Goal: Task Accomplishment & Management: Complete application form

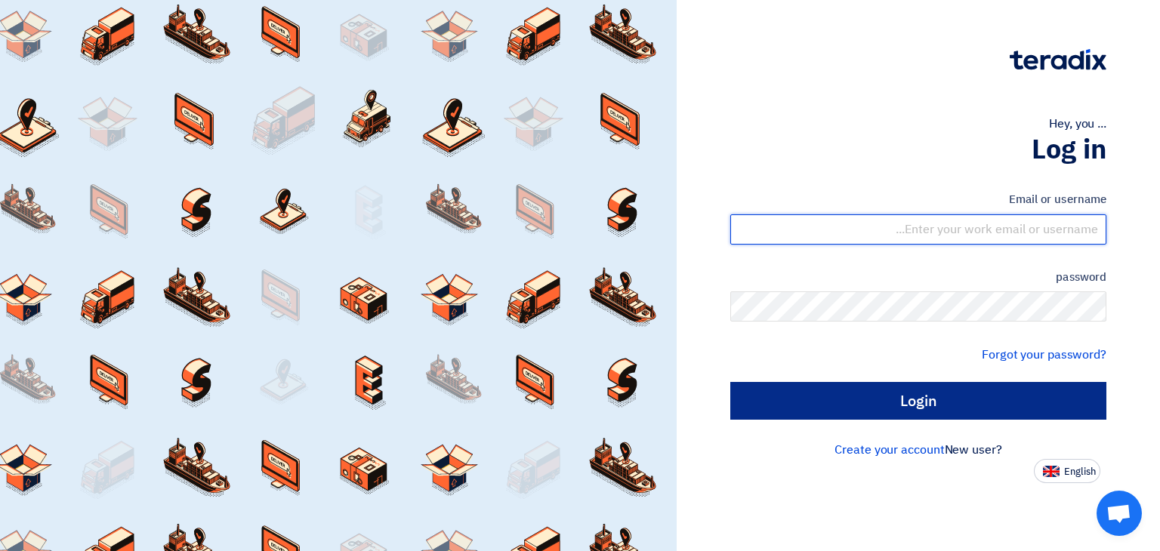
type input "[EMAIL_ADDRESS][DOMAIN_NAME]"
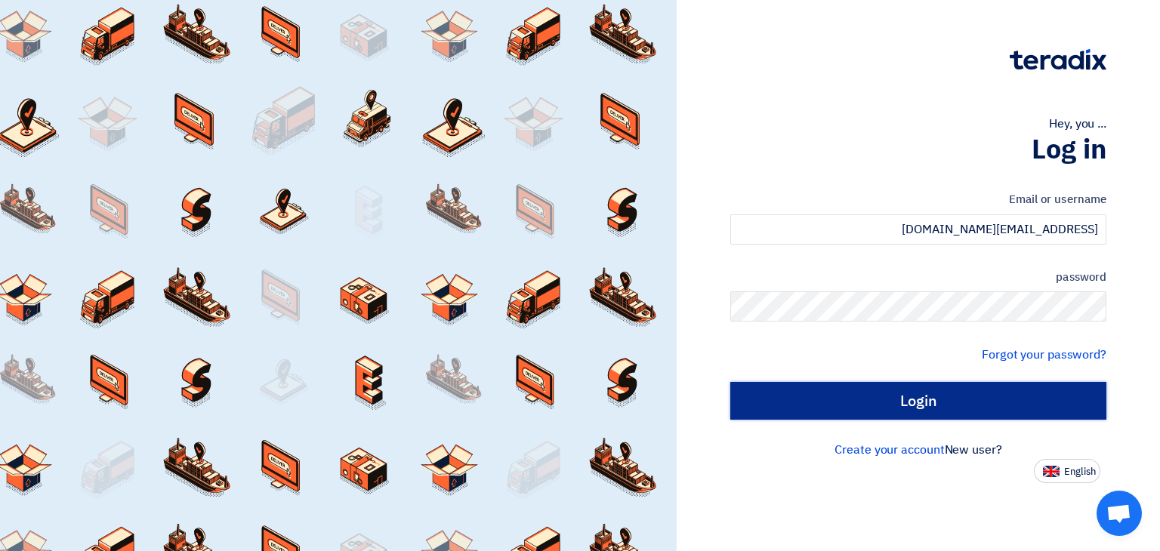
click at [873, 393] on input "Login" at bounding box center [918, 401] width 376 height 38
type input "Sign in"
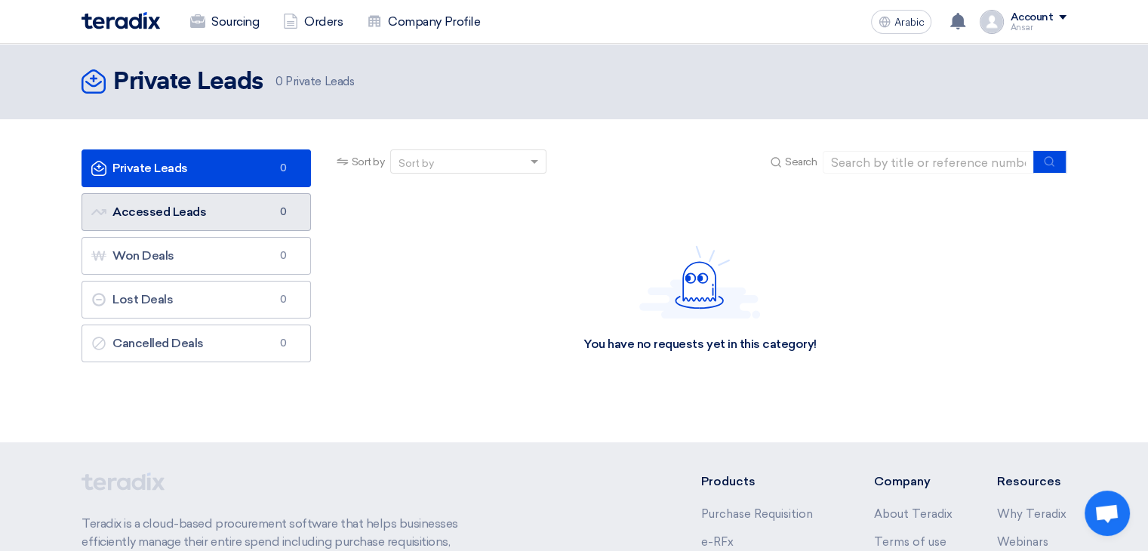
click at [228, 223] on link "Accessed Leads Accessed Leads 0" at bounding box center [197, 212] width 230 height 38
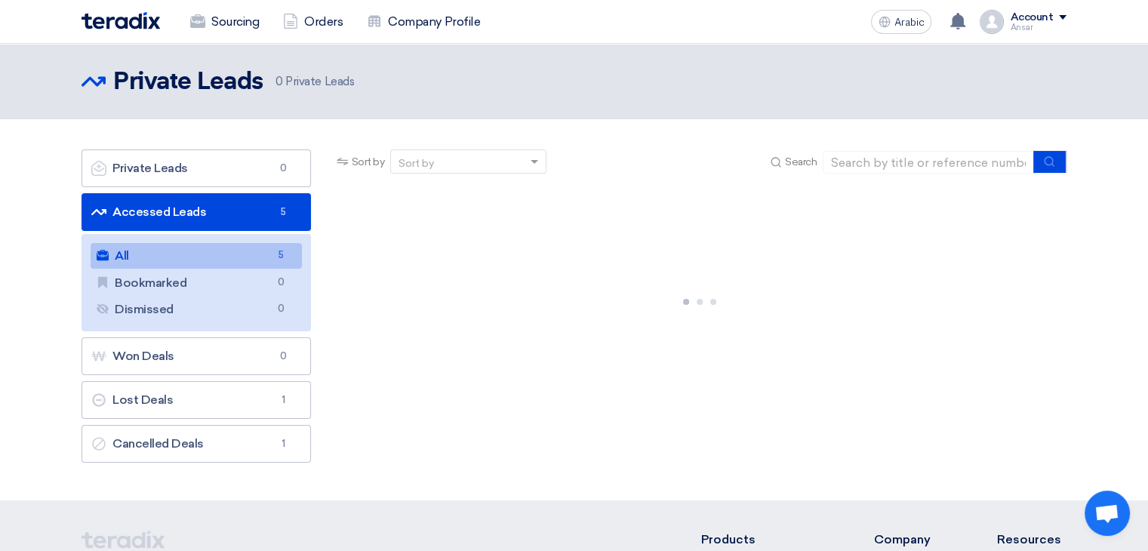
click at [245, 251] on link "All All 5" at bounding box center [196, 256] width 211 height 26
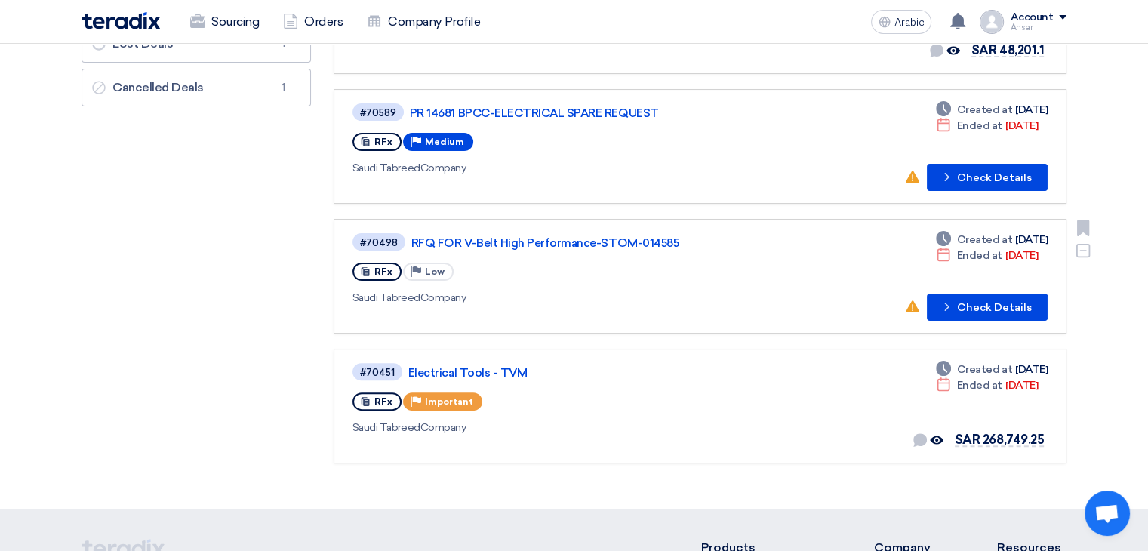
scroll to position [356, 0]
click at [527, 239] on font "RFQ FOR V-Belt High Performance-STOM-014585" at bounding box center [544, 243] width 267 height 14
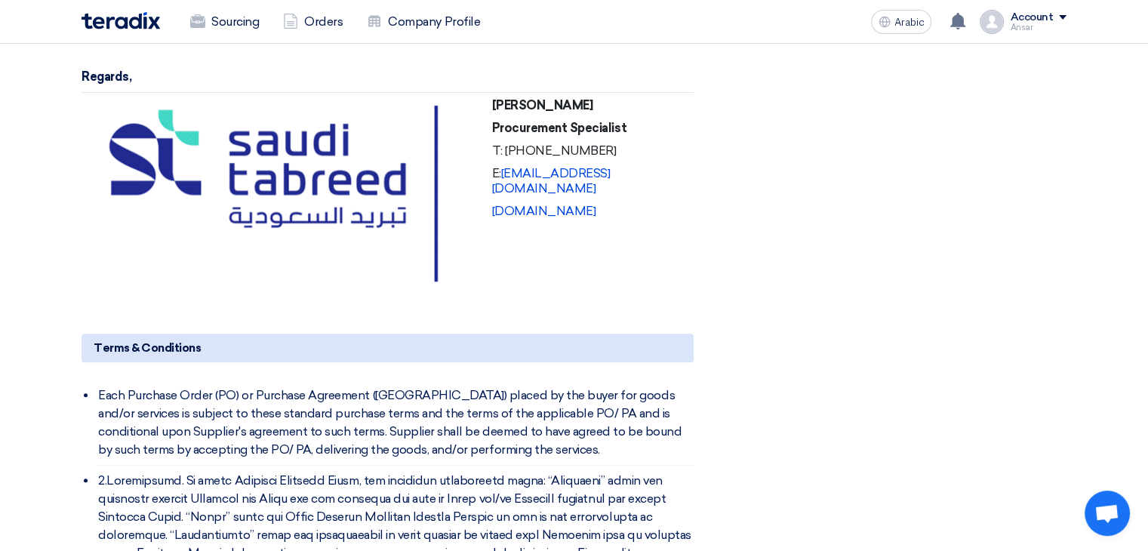
scroll to position [685, 0]
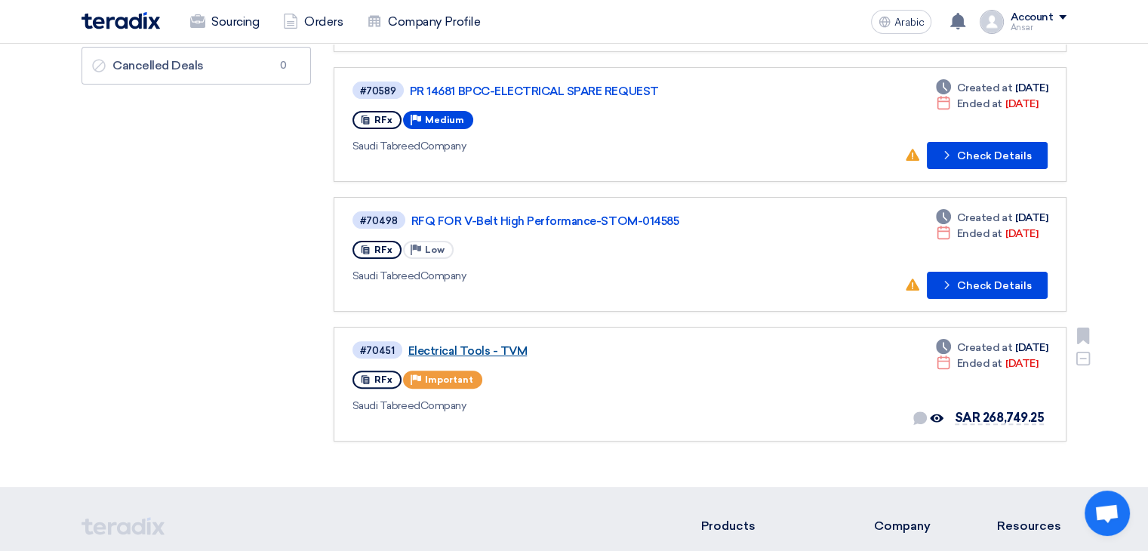
scroll to position [218, 0]
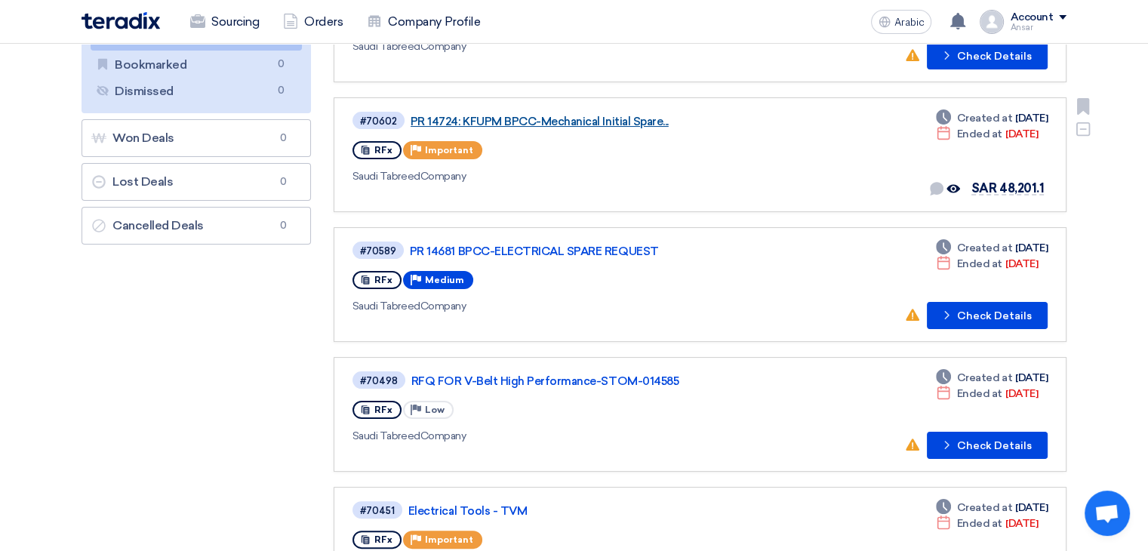
click at [523, 115] on font "PR 14724: KFUPM BPCC-Mechanical Initial Spare..." at bounding box center [540, 122] width 258 height 14
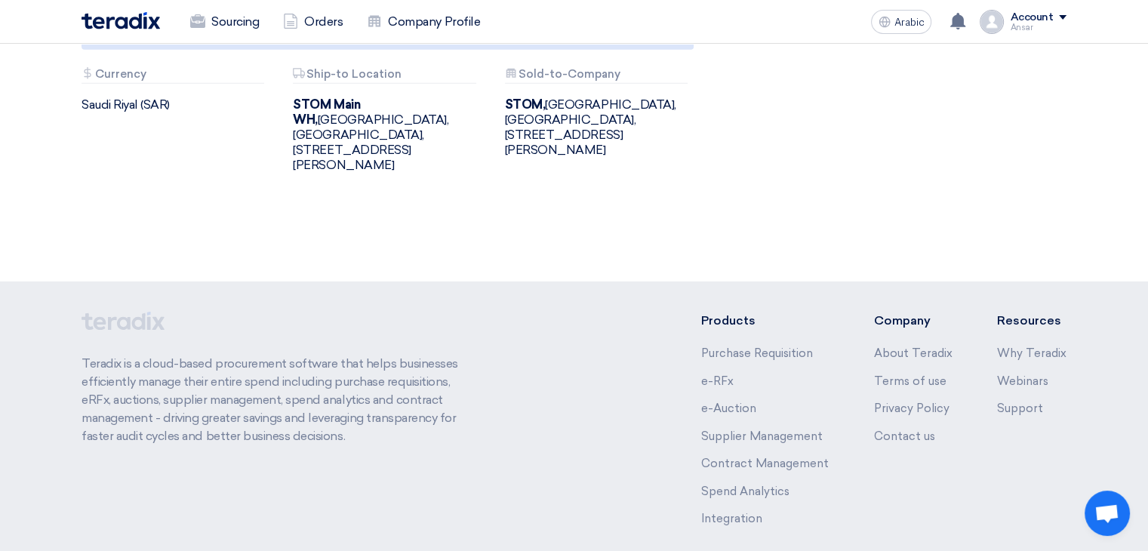
scroll to position [4517, 0]
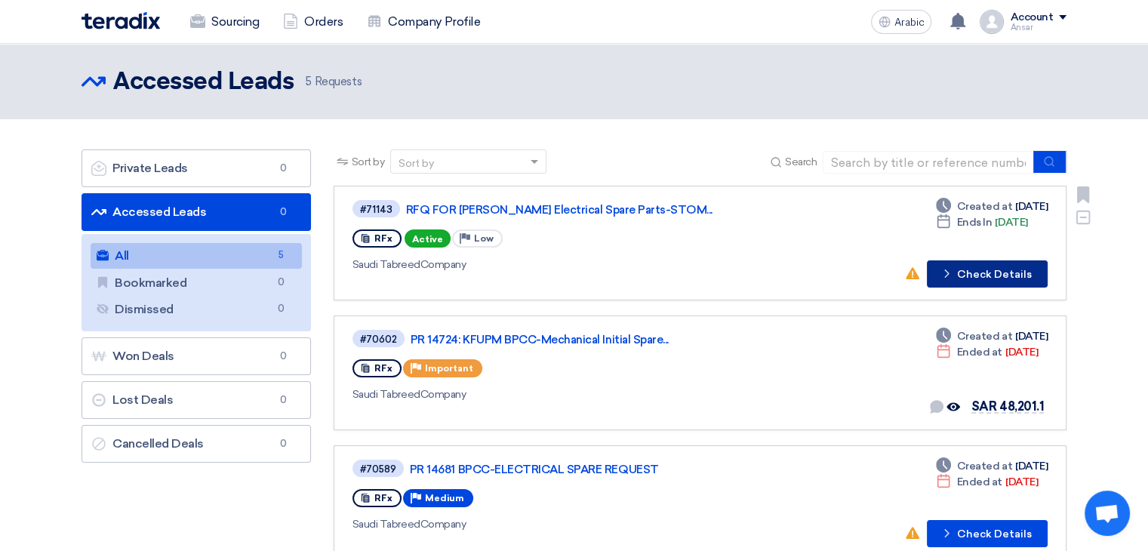
click at [996, 263] on button "Check details Check Details" at bounding box center [987, 273] width 121 height 27
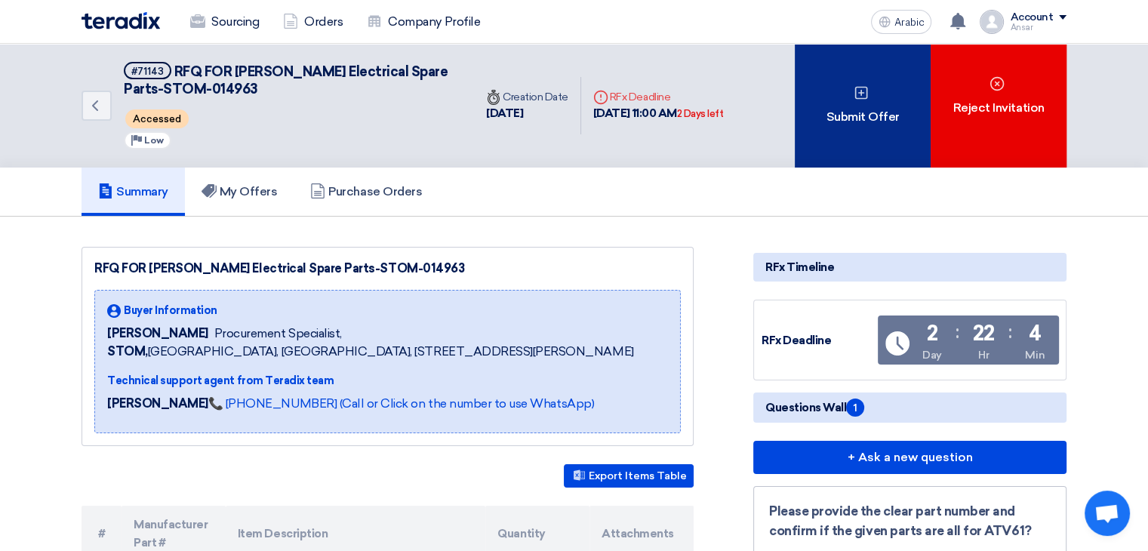
click at [898, 149] on div "Submit Offer" at bounding box center [863, 106] width 136 height 124
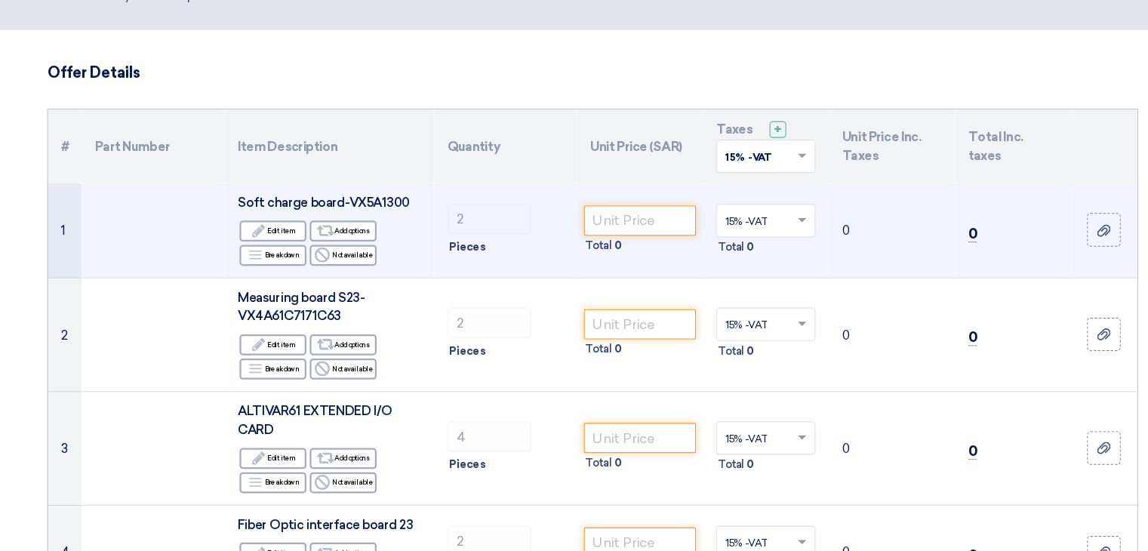
scroll to position [51, 0]
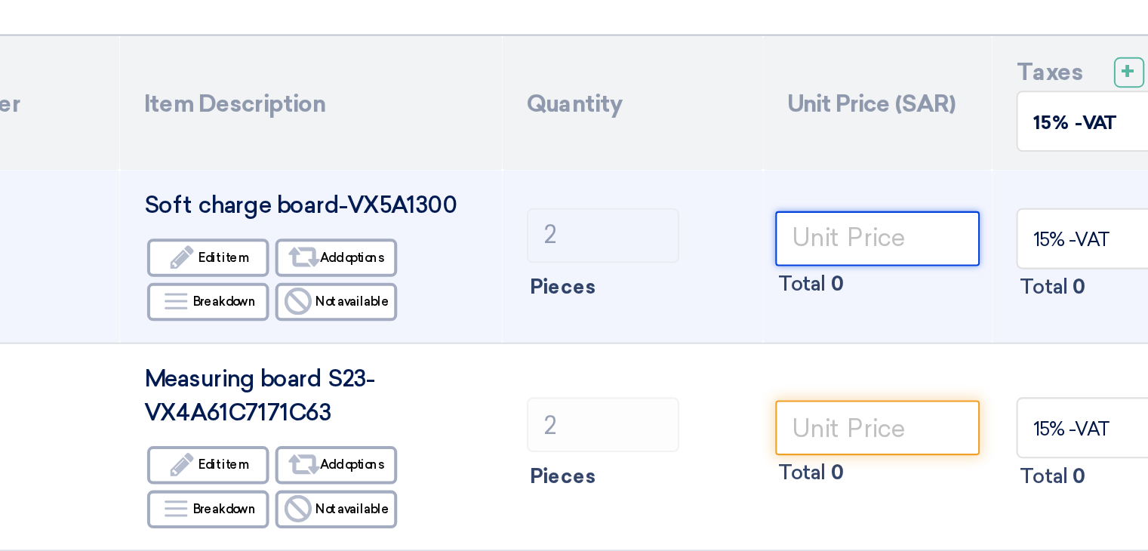
click at [637, 260] on input "number" at bounding box center [617, 252] width 102 height 27
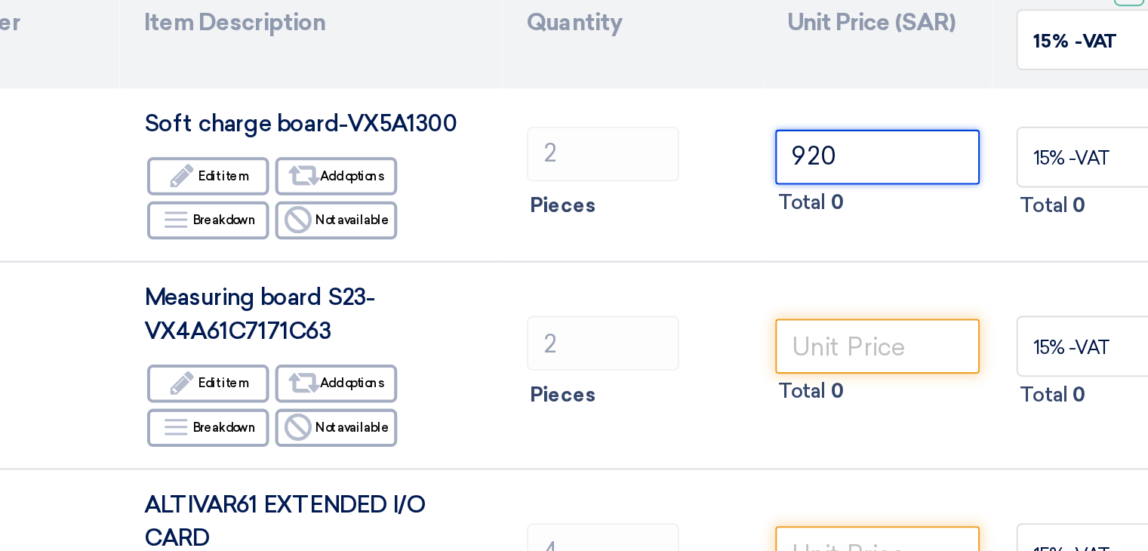
type input "920"
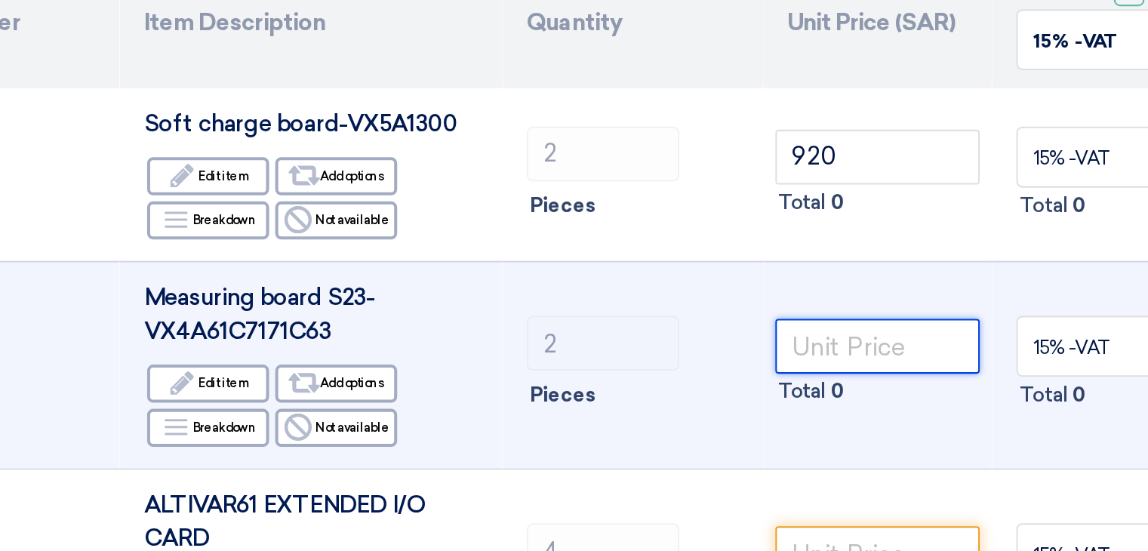
click at [590, 352] on input "number" at bounding box center [617, 346] width 102 height 27
paste input "10110.0"
type input "10110"
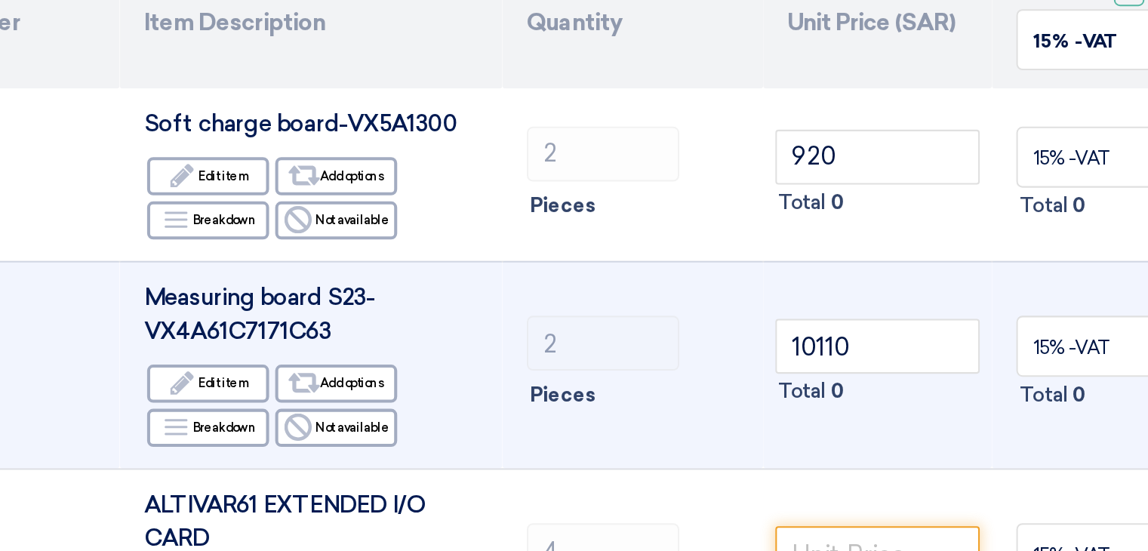
click at [630, 403] on td "10110 Total 0" at bounding box center [617, 355] width 114 height 103
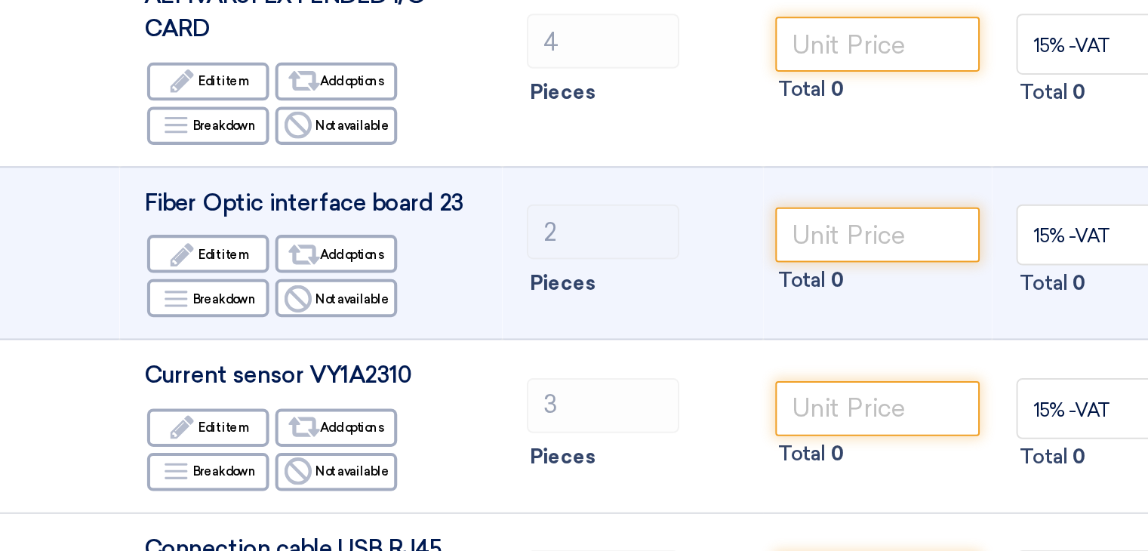
scroll to position [202, 0]
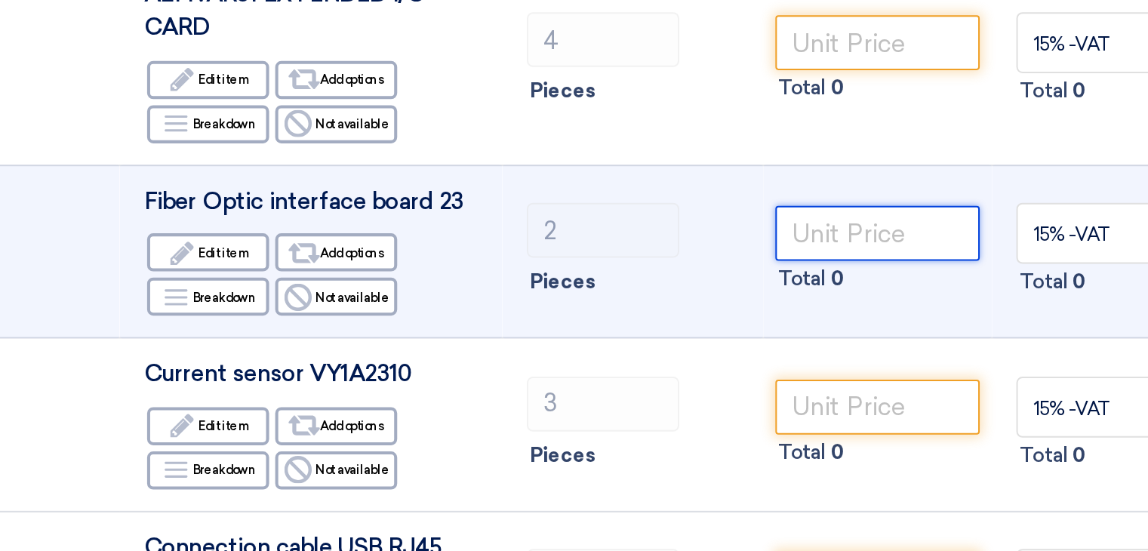
click at [606, 398] on input "number" at bounding box center [617, 393] width 102 height 27
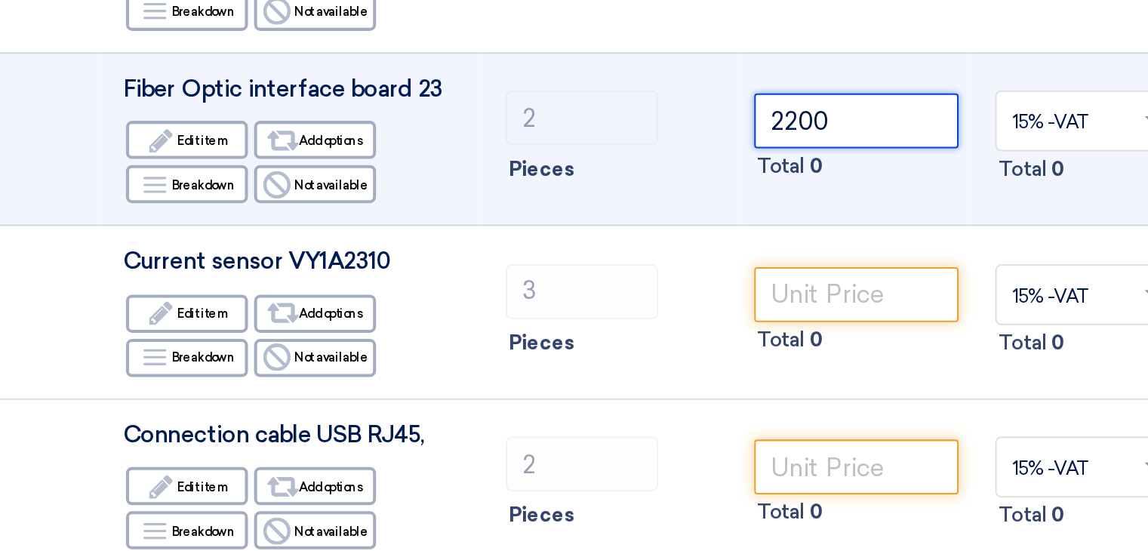
scroll to position [258, 0]
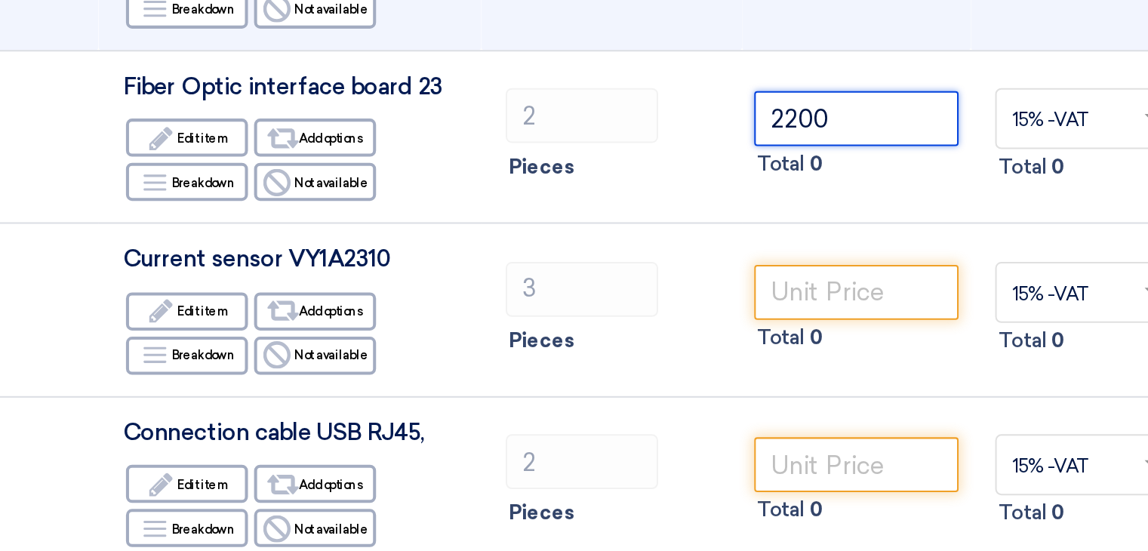
type input "2200"
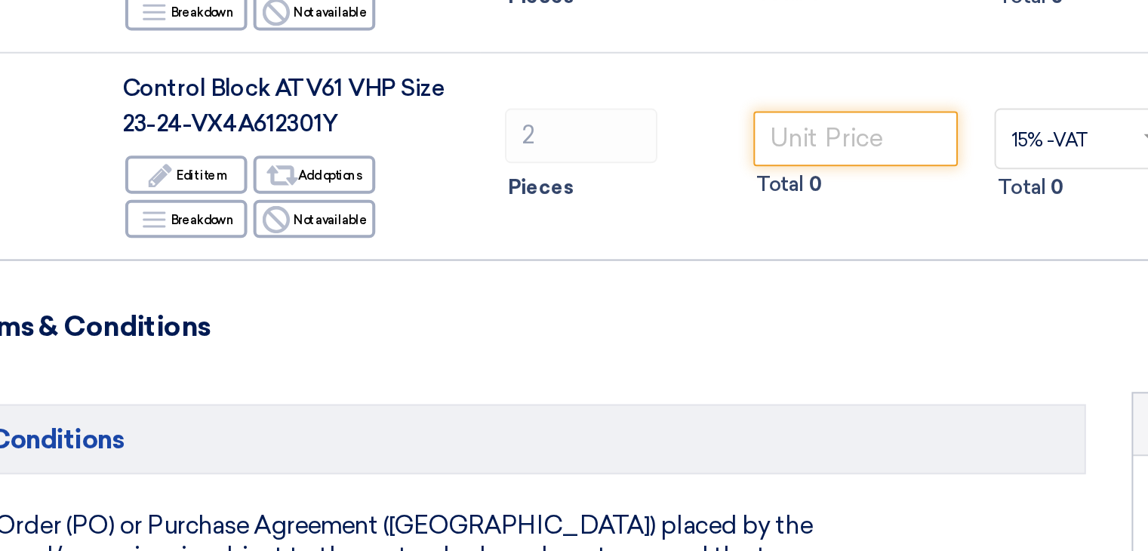
scroll to position [727, 0]
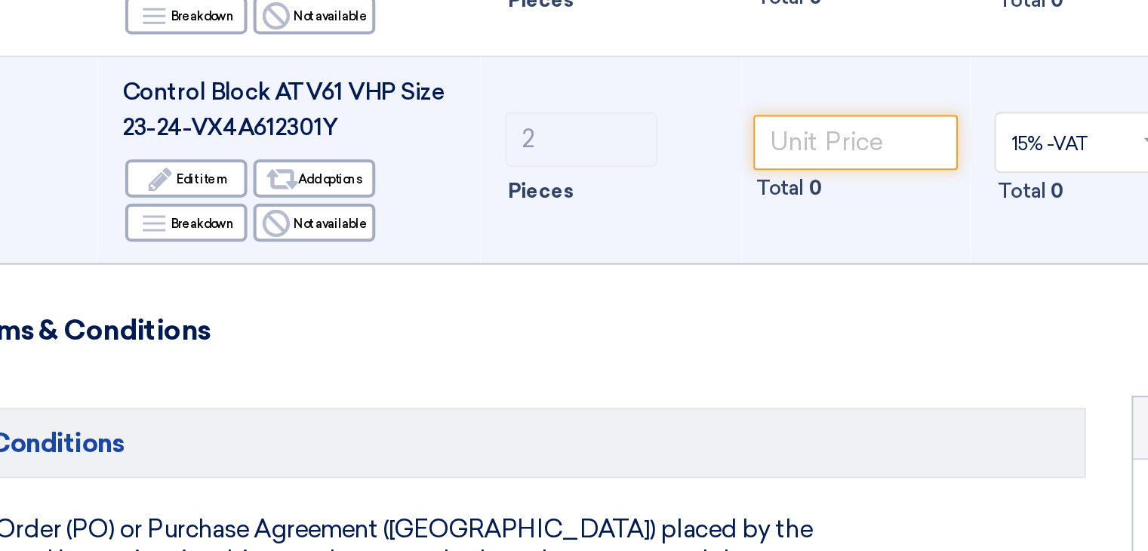
click at [594, 322] on font "0" at bounding box center [596, 327] width 7 height 11
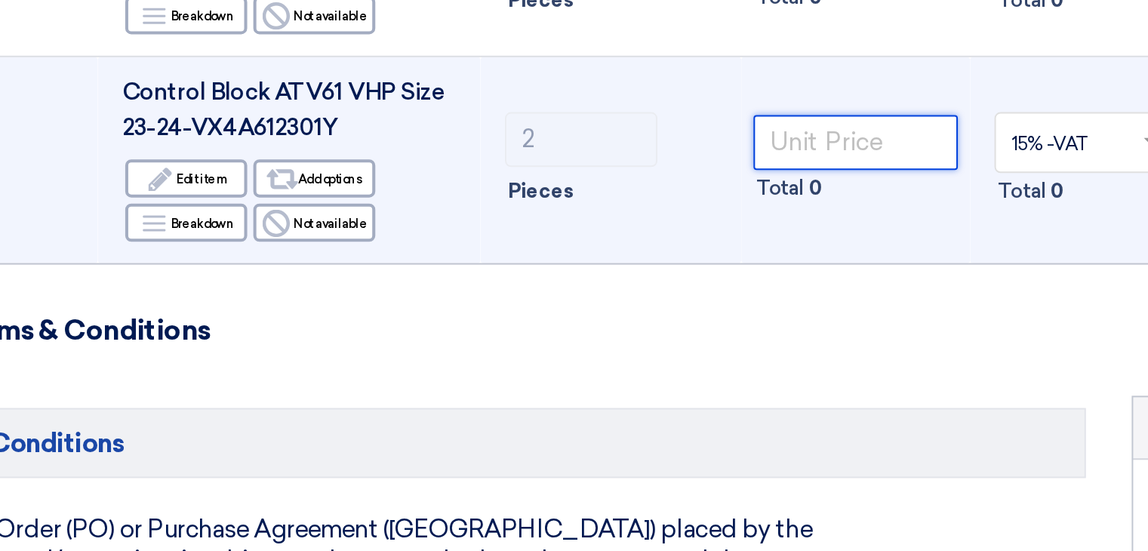
click at [589, 316] on input "number" at bounding box center [617, 304] width 102 height 27
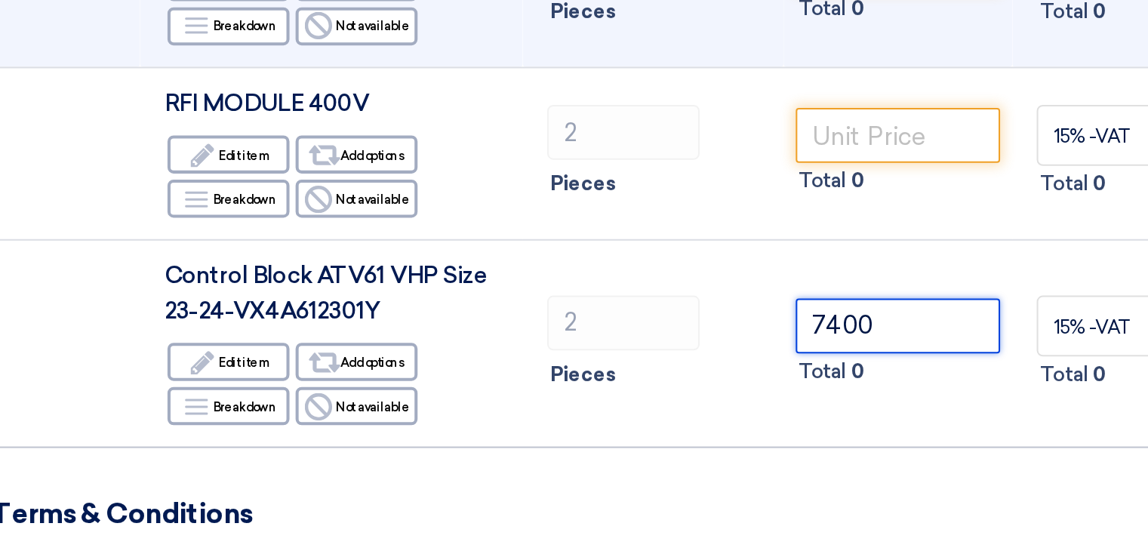
type input "7400"
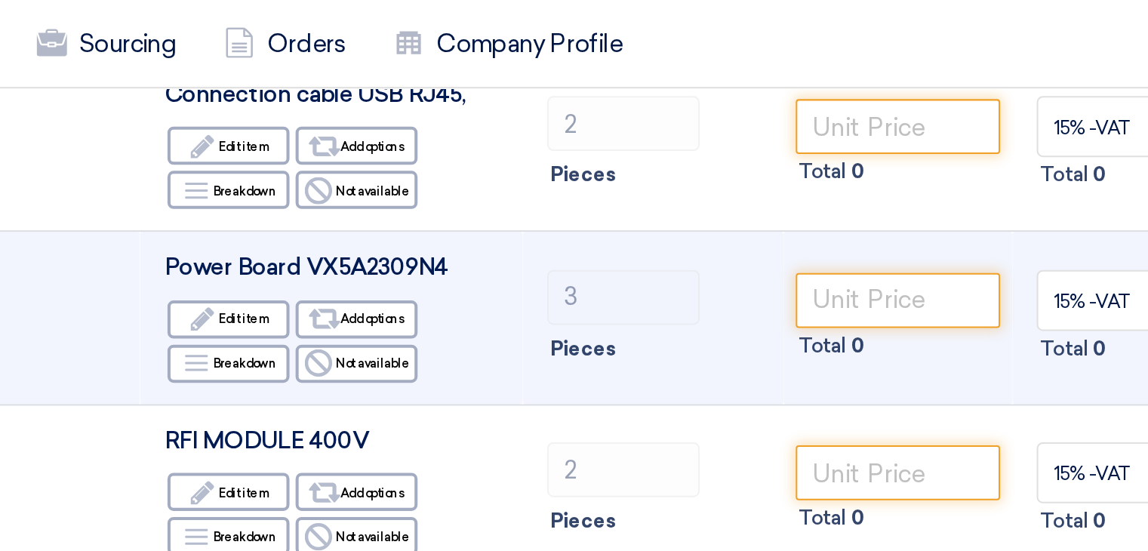
scroll to position [695, 0]
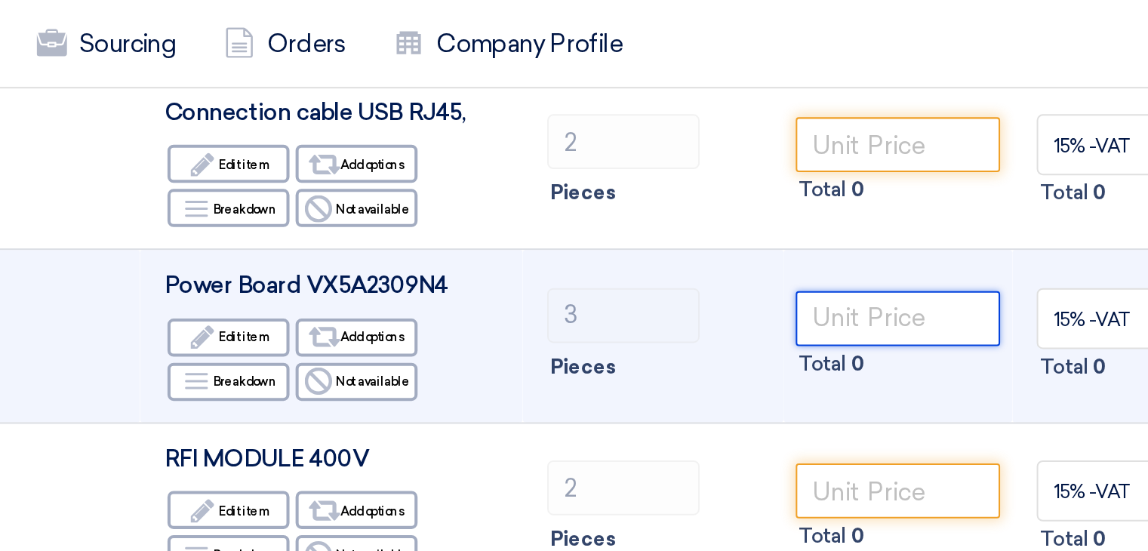
click at [594, 153] on input "number" at bounding box center [617, 157] width 102 height 27
paste input "12520.0"
type input "12520.0"
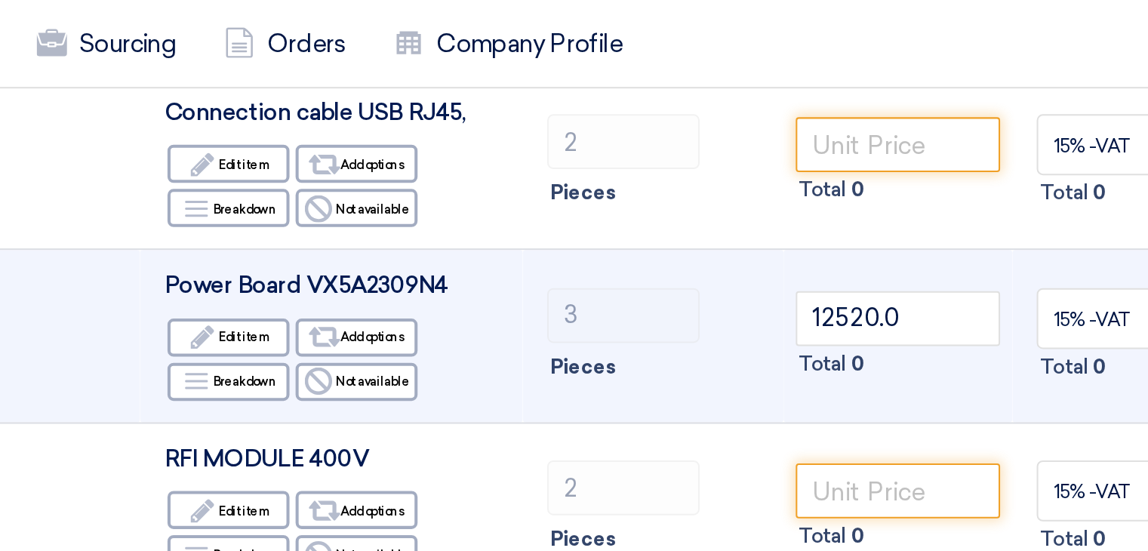
click at [547, 154] on div "3" at bounding box center [495, 156] width 105 height 27
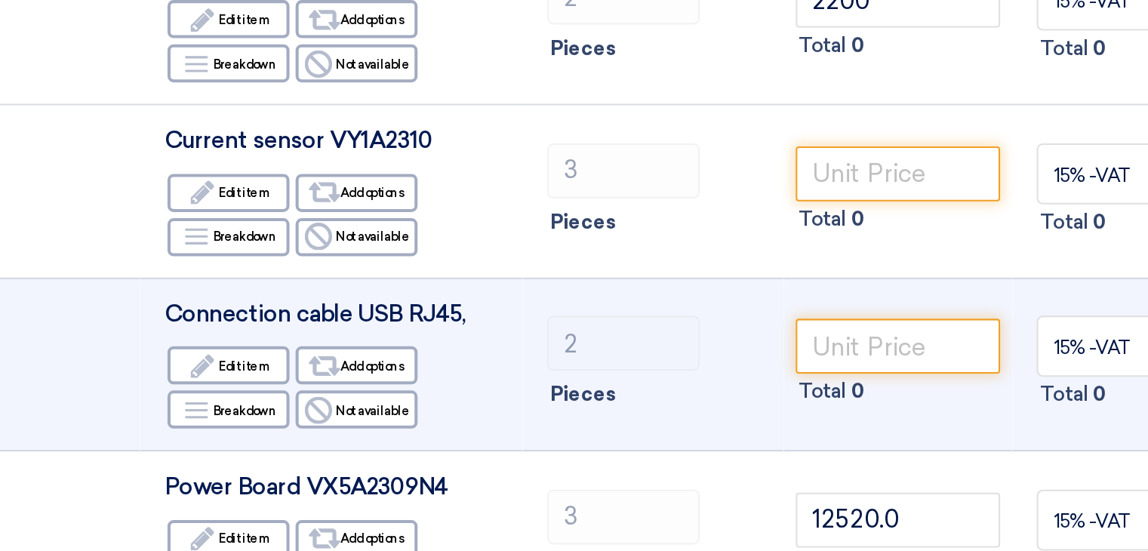
scroll to position [501, 0]
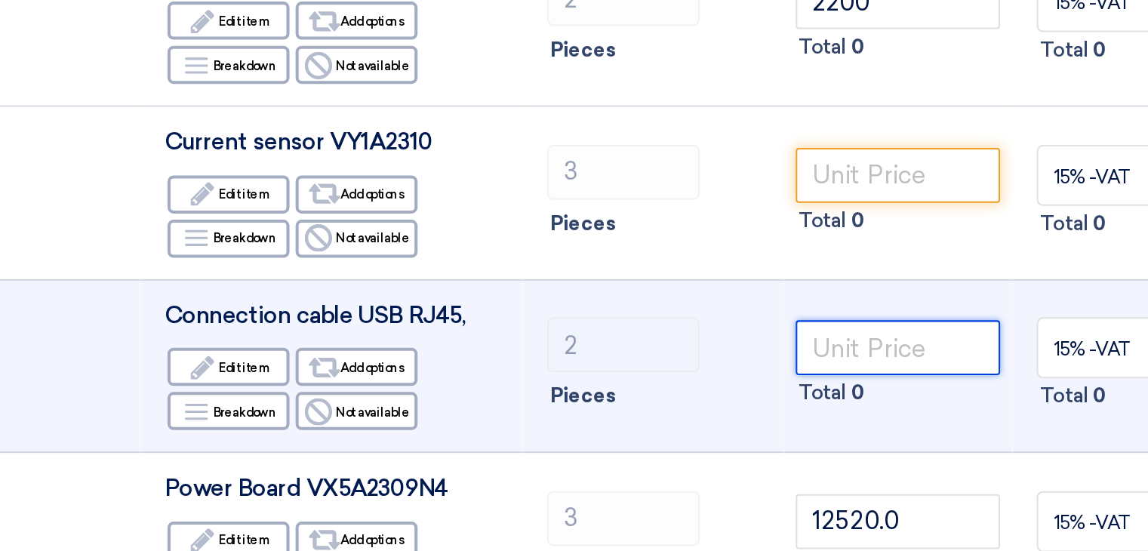
click at [607, 260] on input "number" at bounding box center [617, 265] width 102 height 27
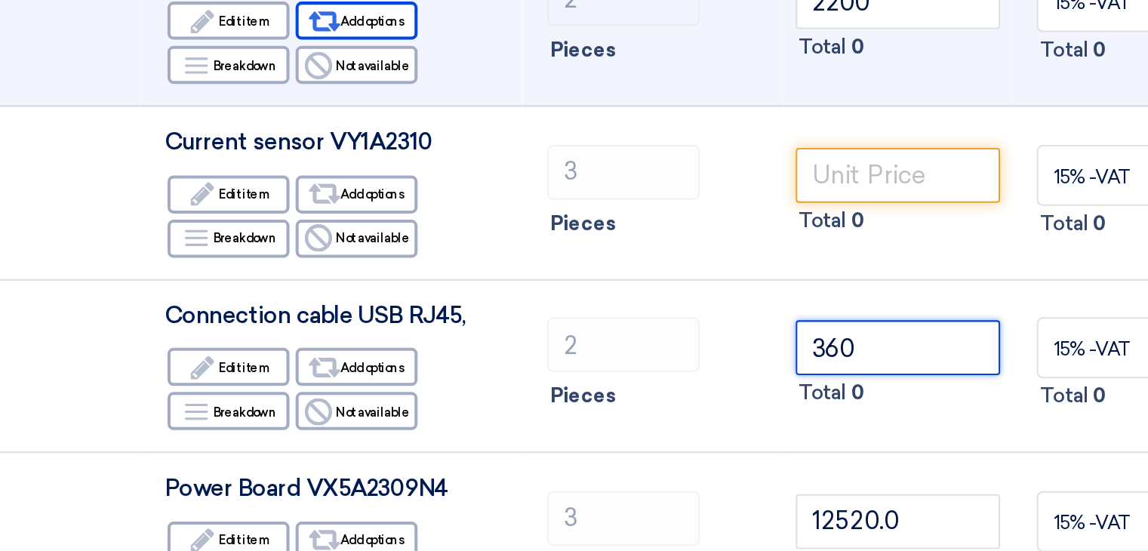
type input "360"
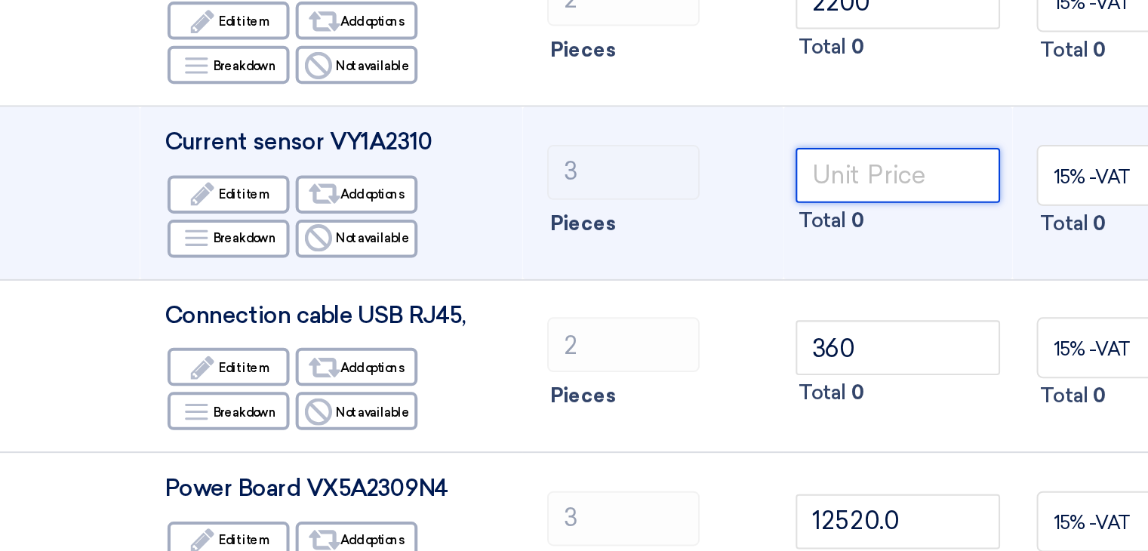
click at [594, 190] on input "number" at bounding box center [617, 180] width 102 height 27
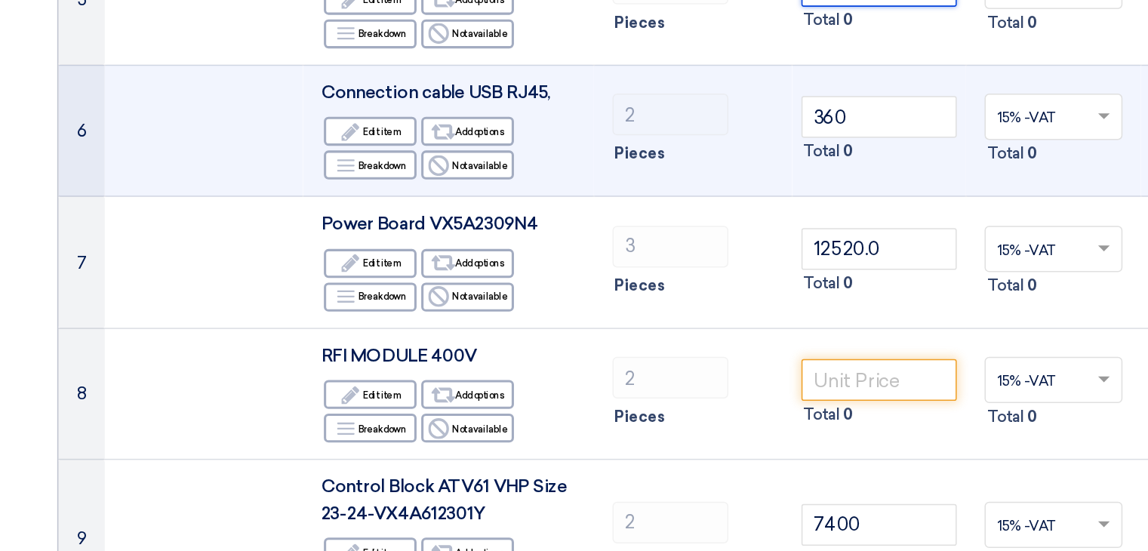
scroll to position [534, 0]
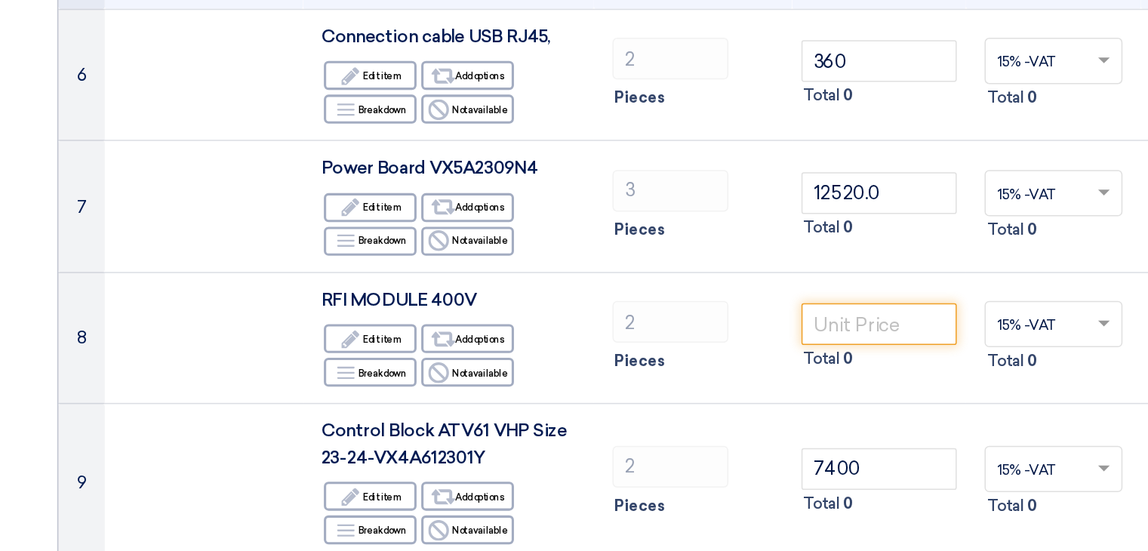
type input "5000"
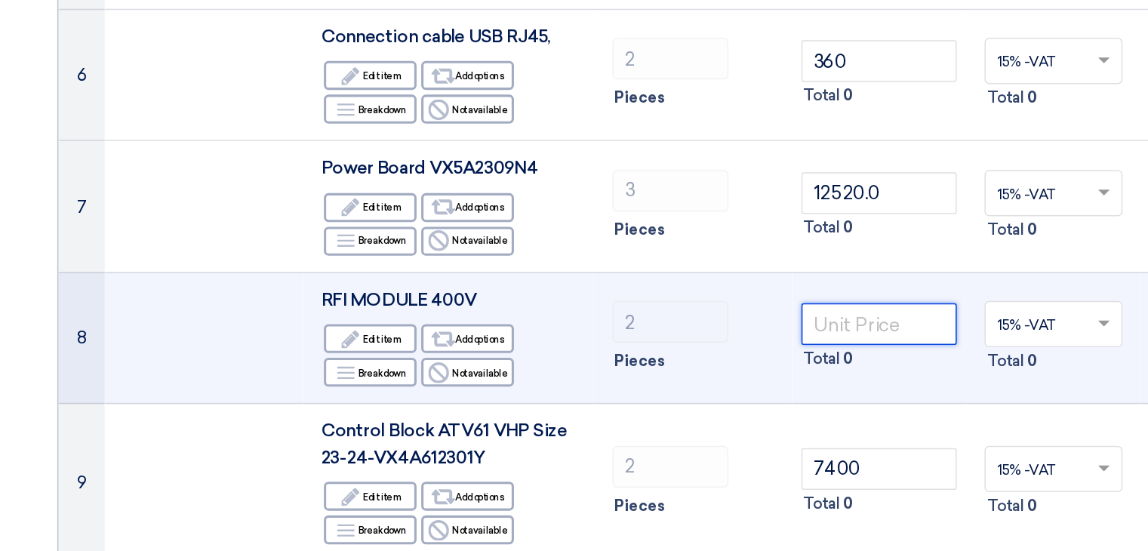
click at [610, 405] on input "number" at bounding box center [617, 403] width 102 height 27
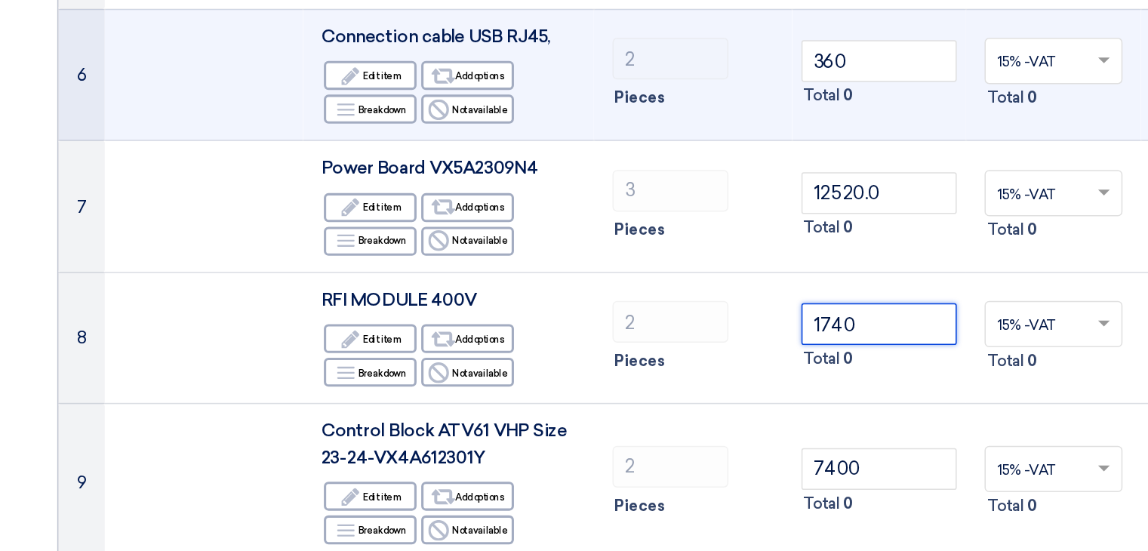
type input "1740"
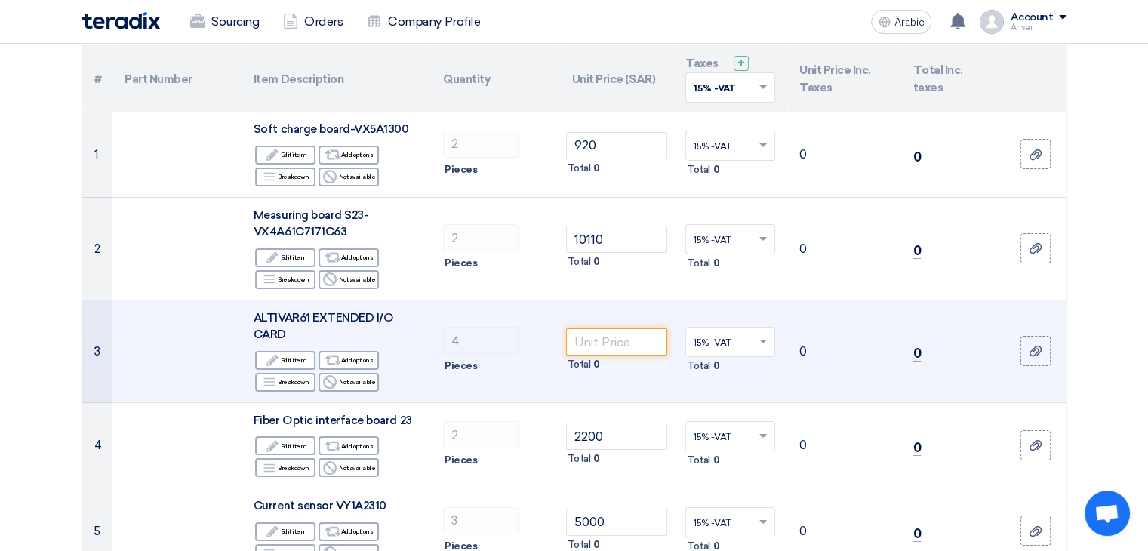
scroll to position [159, 0]
click at [656, 338] on input "number" at bounding box center [617, 341] width 102 height 27
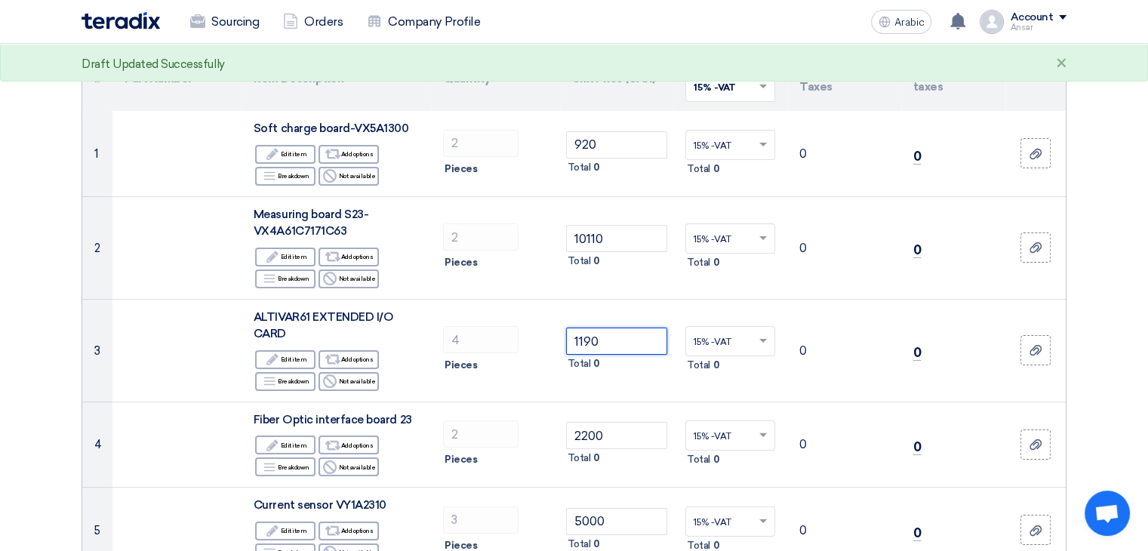
type input "1190"
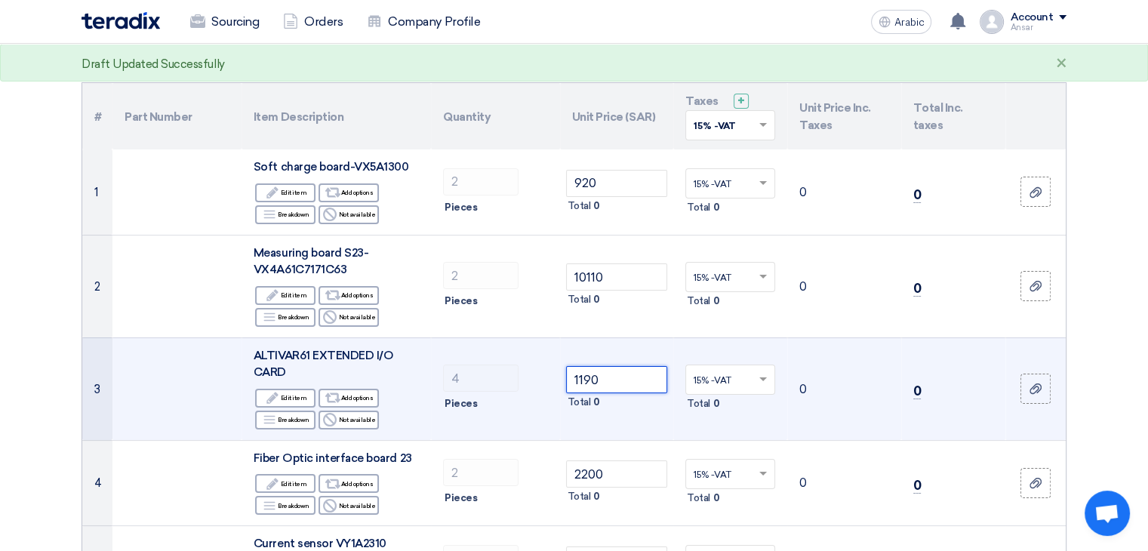
scroll to position [120, 0]
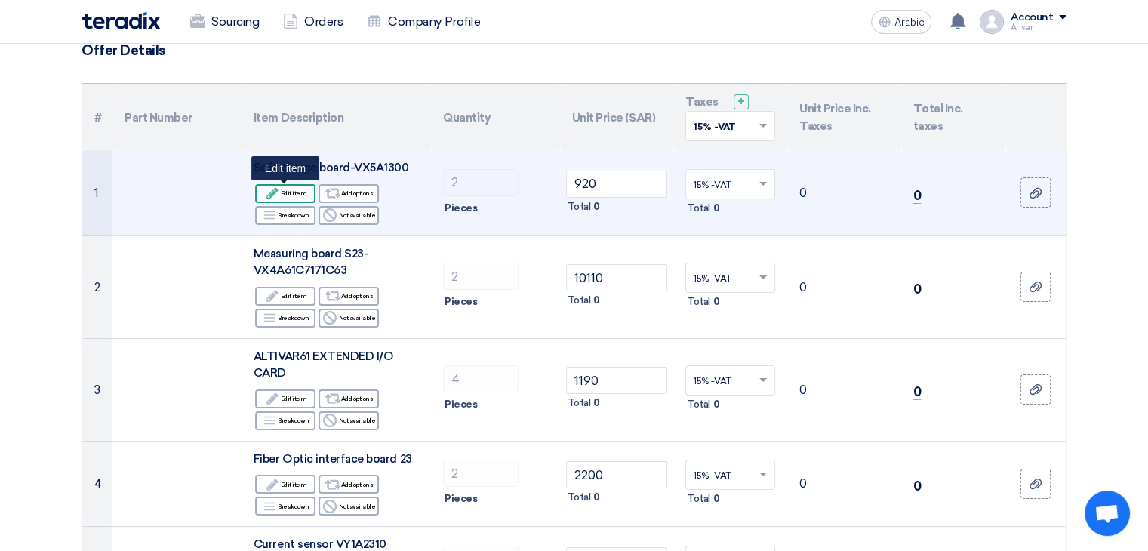
click at [299, 196] on font "Edit item" at bounding box center [294, 193] width 26 height 8
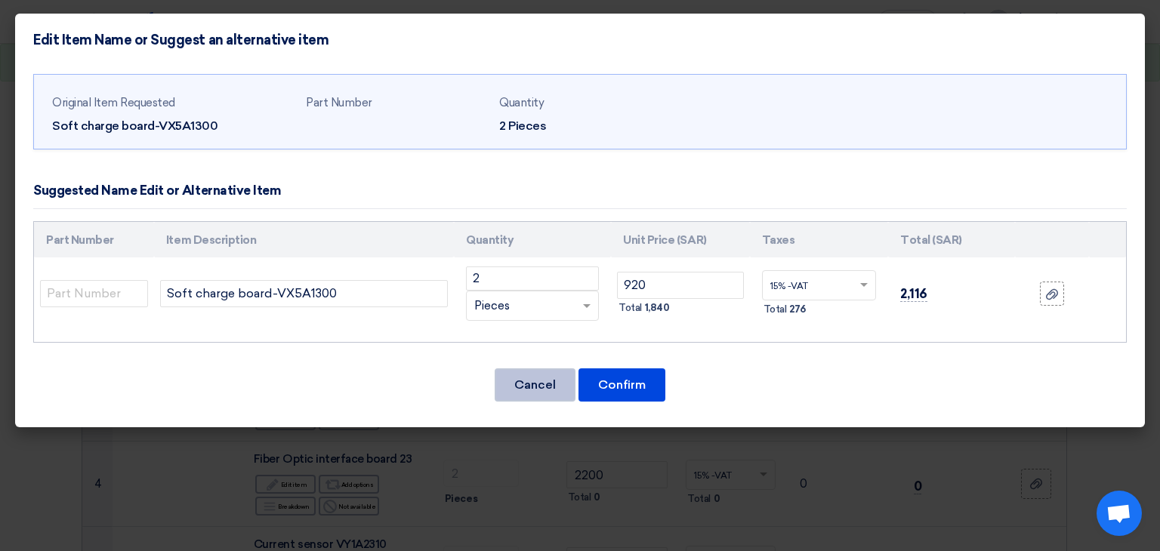
click at [527, 394] on button "Cancel" at bounding box center [534, 384] width 81 height 33
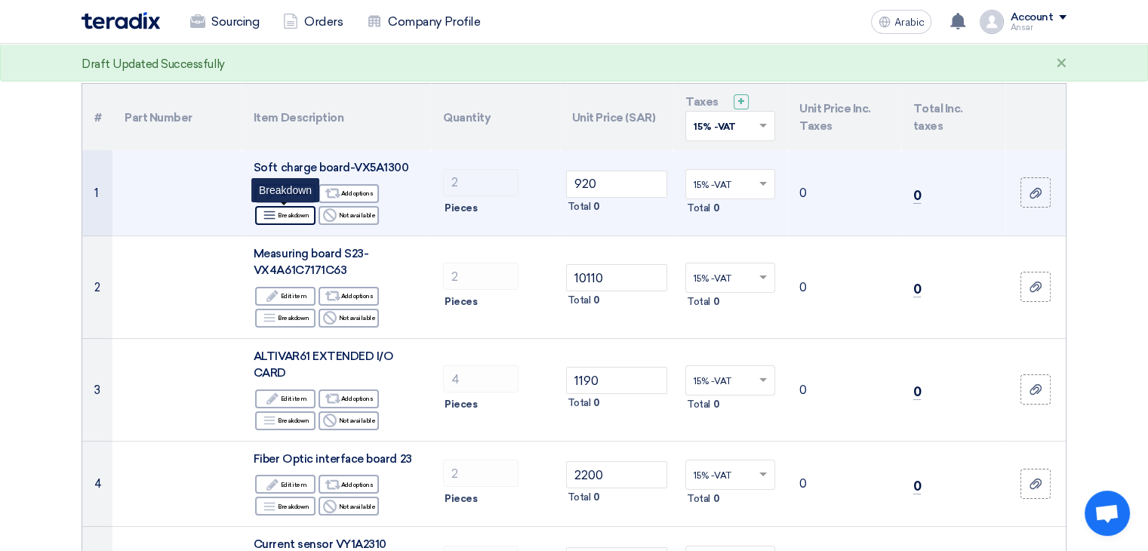
click at [293, 215] on font "Breakdown" at bounding box center [294, 215] width 32 height 8
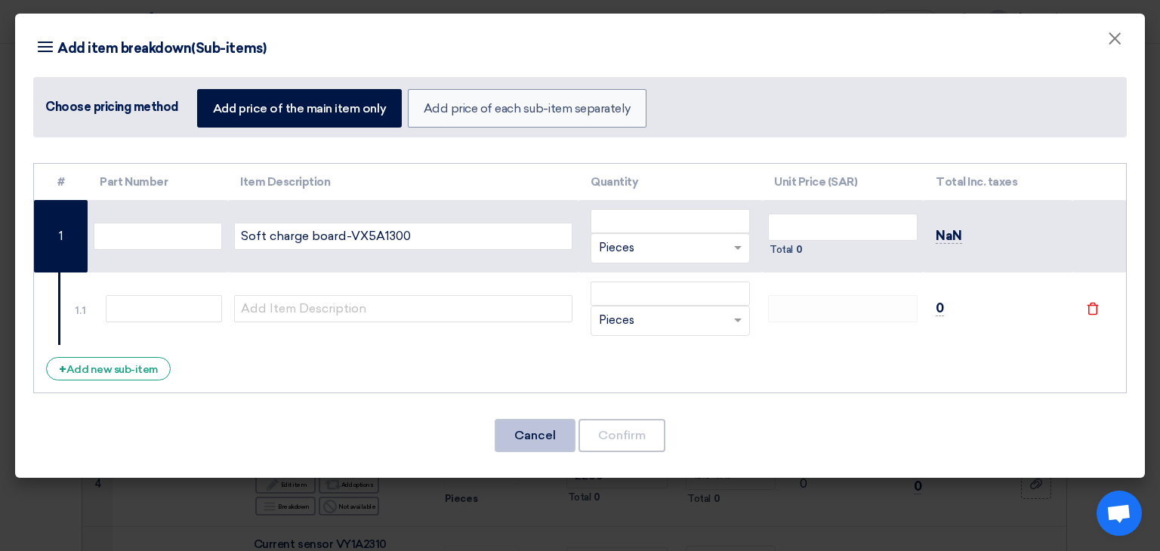
click at [523, 433] on font "Cancel" at bounding box center [535, 435] width 42 height 14
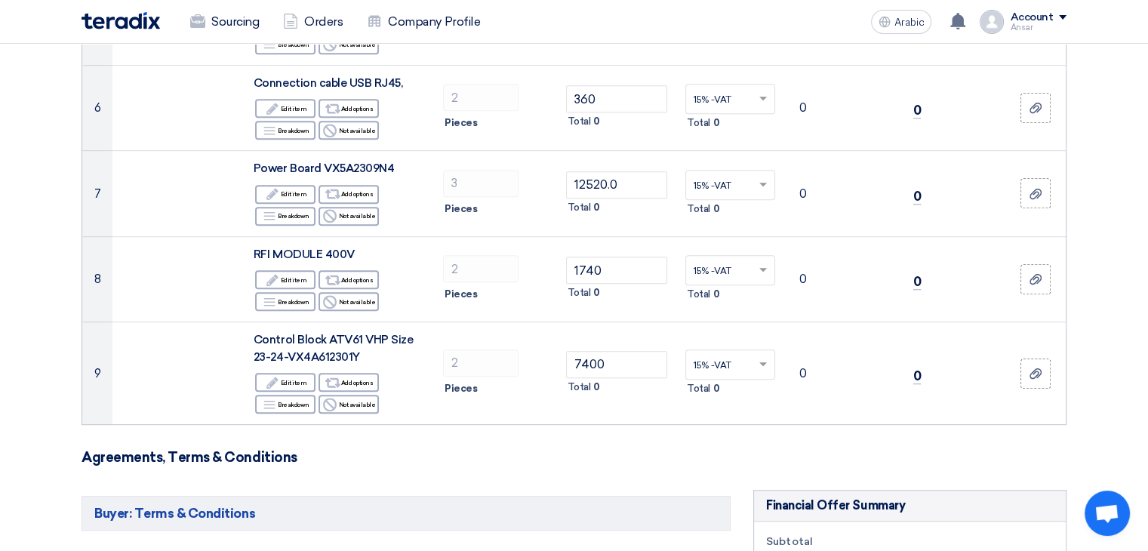
scroll to position [658, 0]
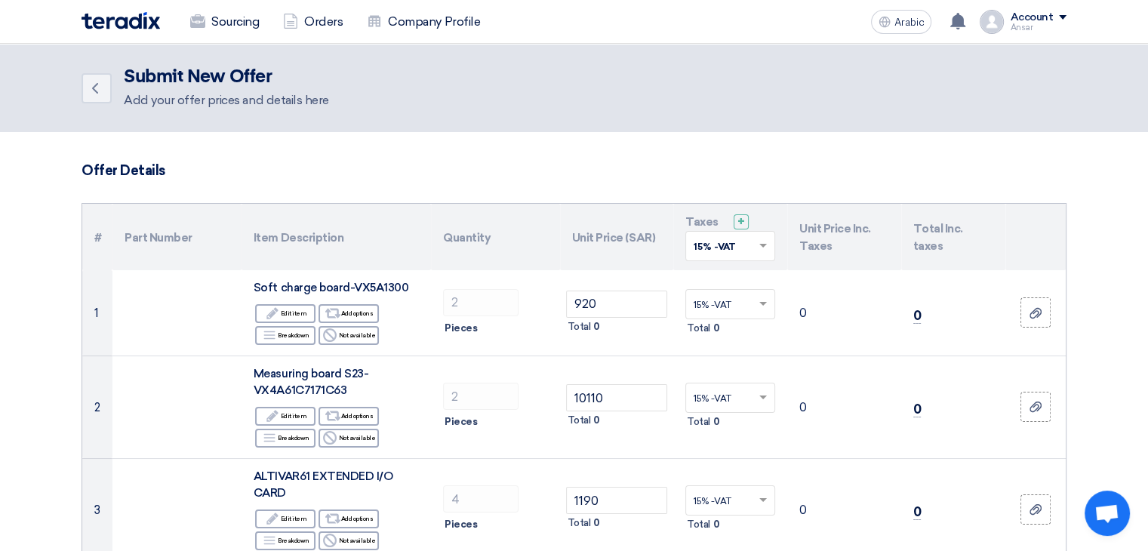
scroll to position [8, 0]
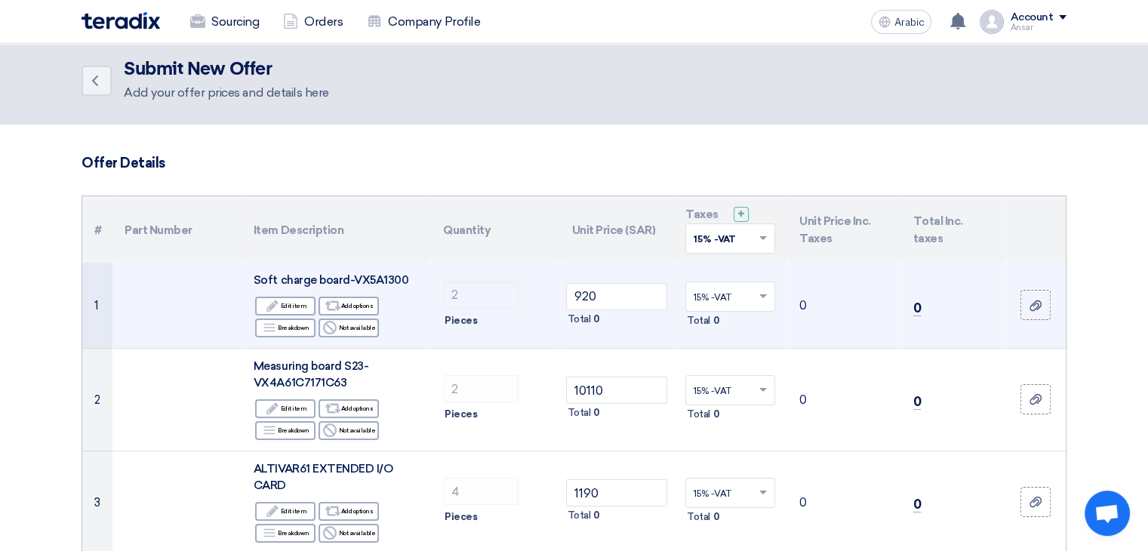
click at [805, 303] on font "0" at bounding box center [803, 306] width 8 height 14
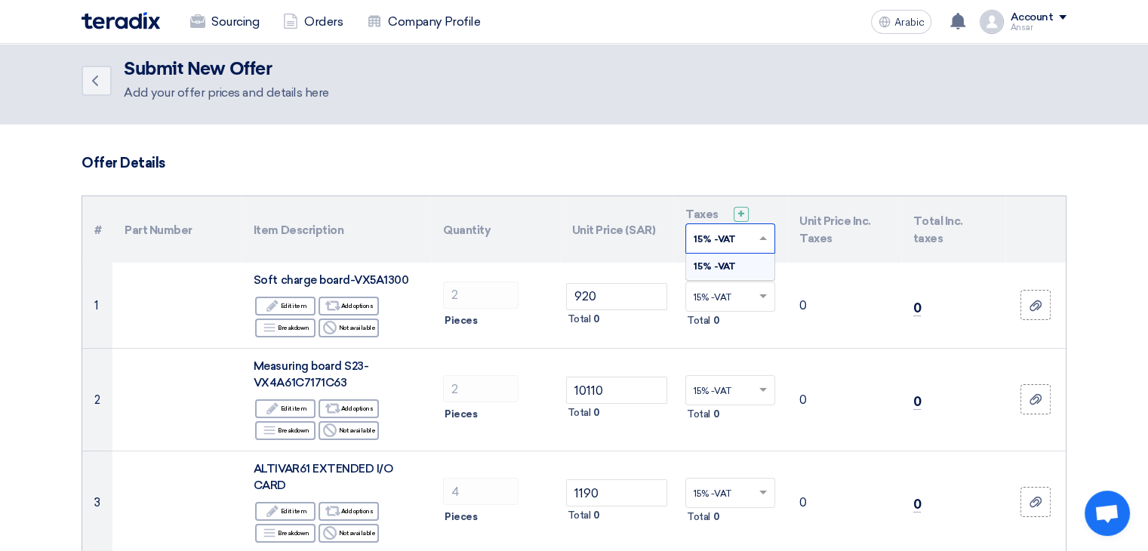
click at [763, 242] on span at bounding box center [765, 239] width 19 height 14
click at [743, 259] on div "15% -VAT" at bounding box center [730, 267] width 88 height 26
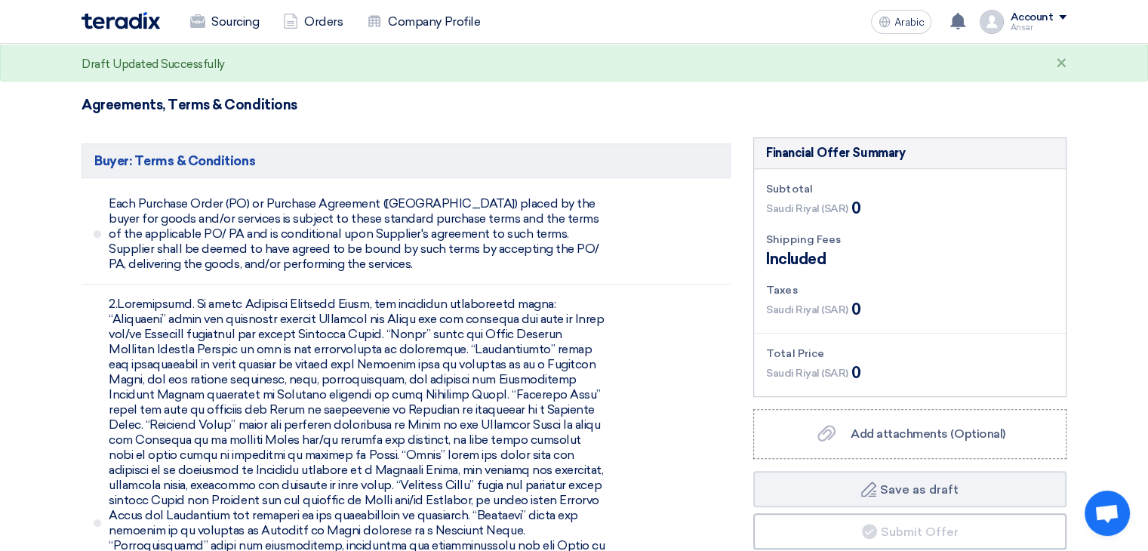
scroll to position [1021, 0]
click at [860, 433] on font "Add attachments (Optional)" at bounding box center [928, 433] width 155 height 14
click at [0, 0] on input "Add attachments (Optional) Add attachments (Optional)" at bounding box center [0, 0] width 0 height 0
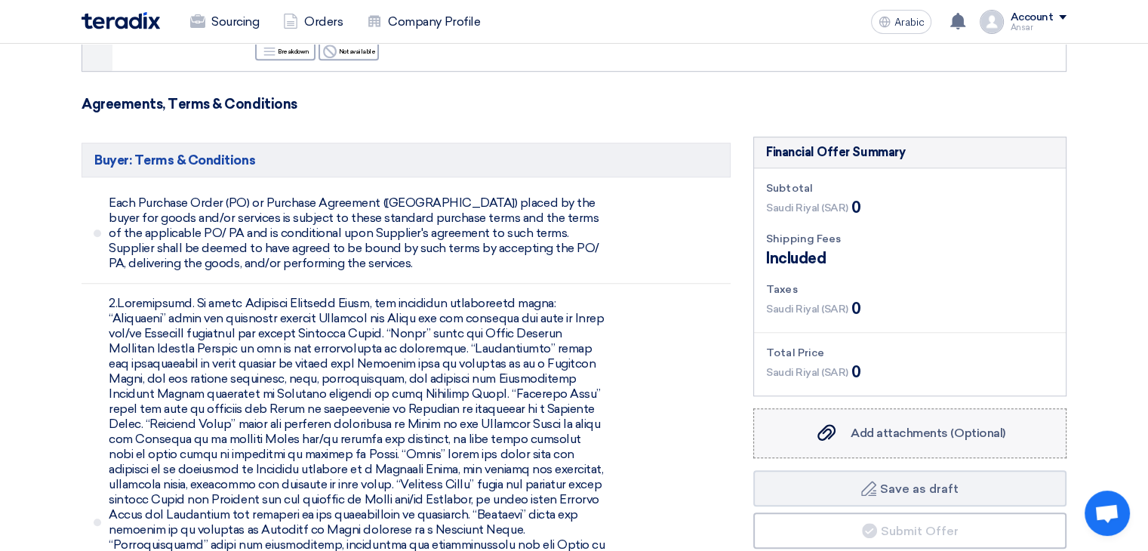
click at [871, 430] on font "Add attachments (Optional)" at bounding box center [928, 433] width 155 height 14
click at [0, 0] on input "Add attachments (Optional) Add attachments (Optional)" at bounding box center [0, 0] width 0 height 0
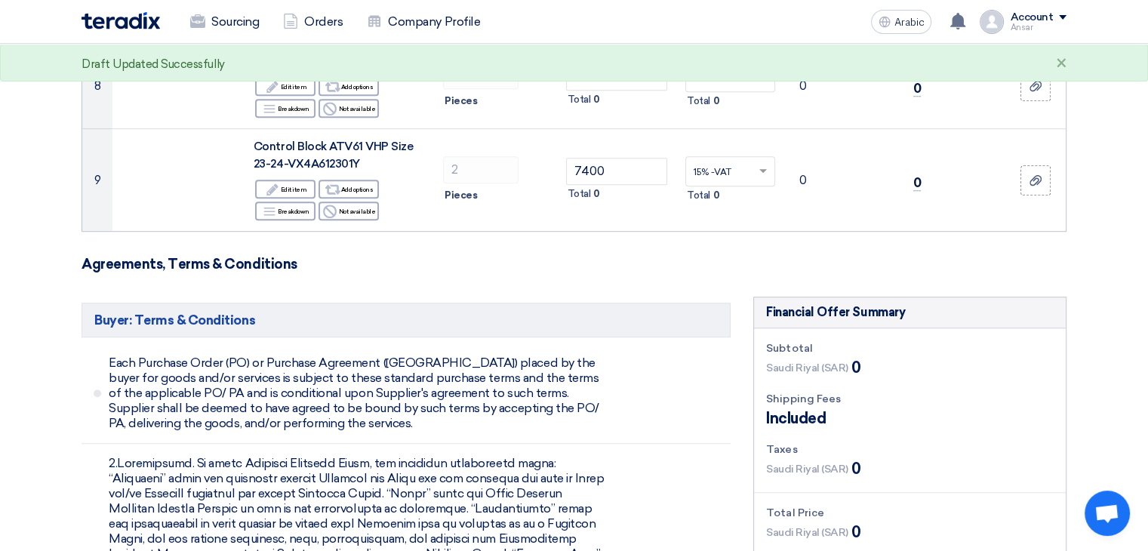
scroll to position [843, 0]
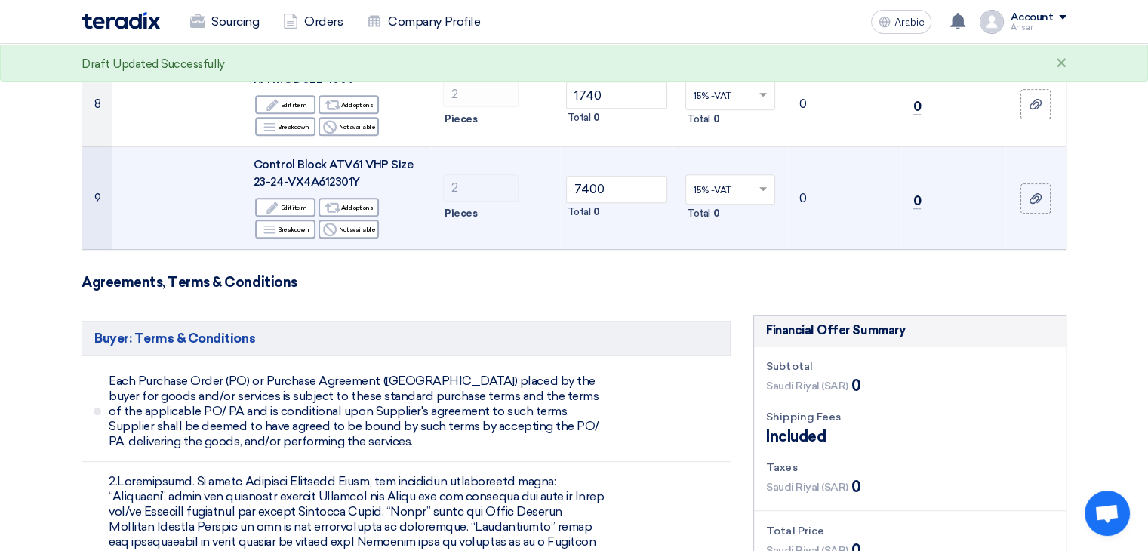
click at [523, 245] on td "2 Pieces" at bounding box center [495, 198] width 129 height 103
click at [652, 177] on input "7400" at bounding box center [617, 189] width 102 height 27
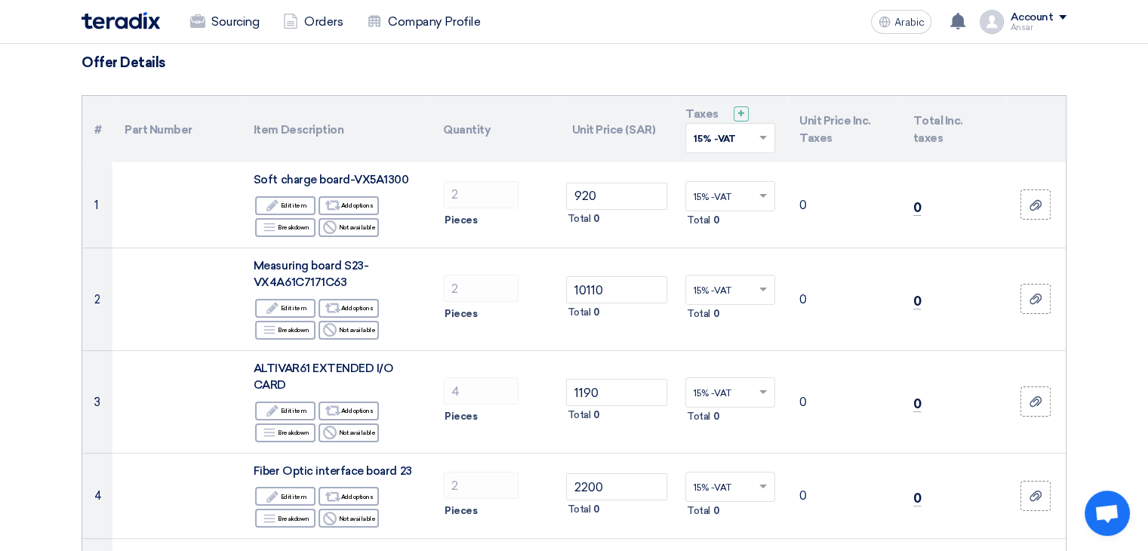
scroll to position [109, 0]
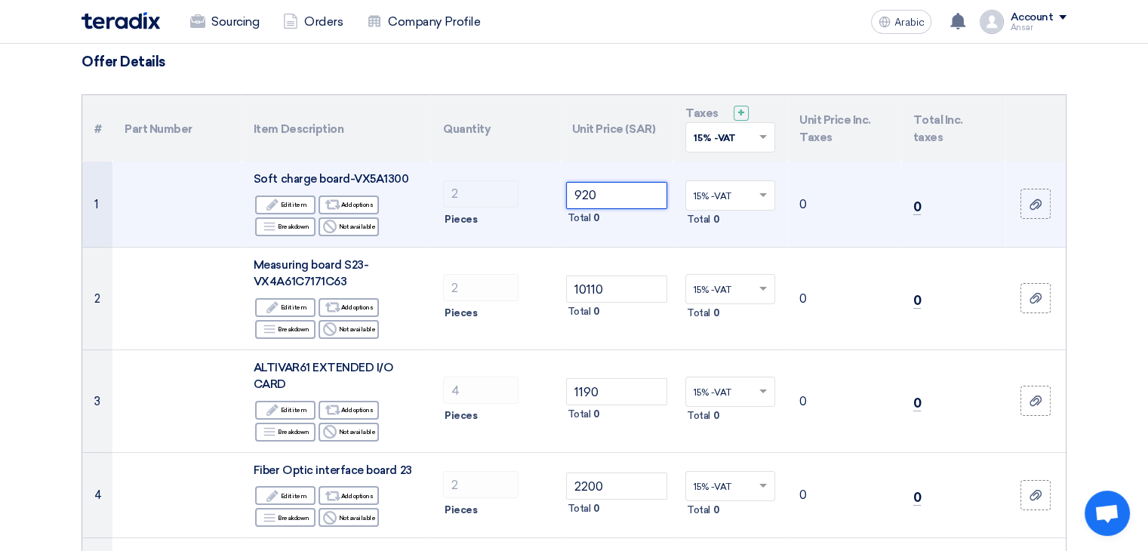
click at [571, 189] on input "920" at bounding box center [617, 195] width 102 height 27
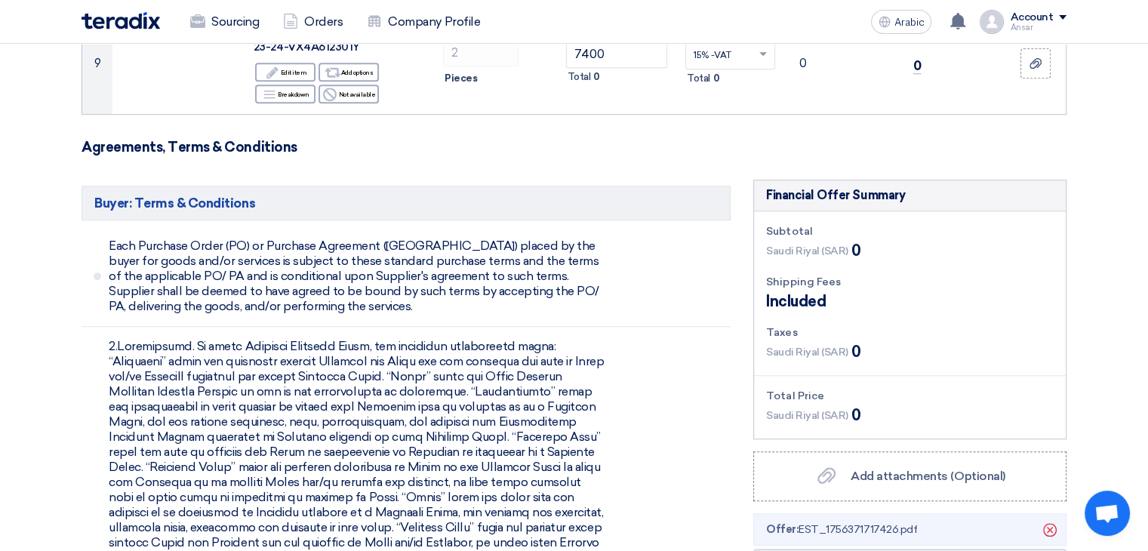
scroll to position [1146, 0]
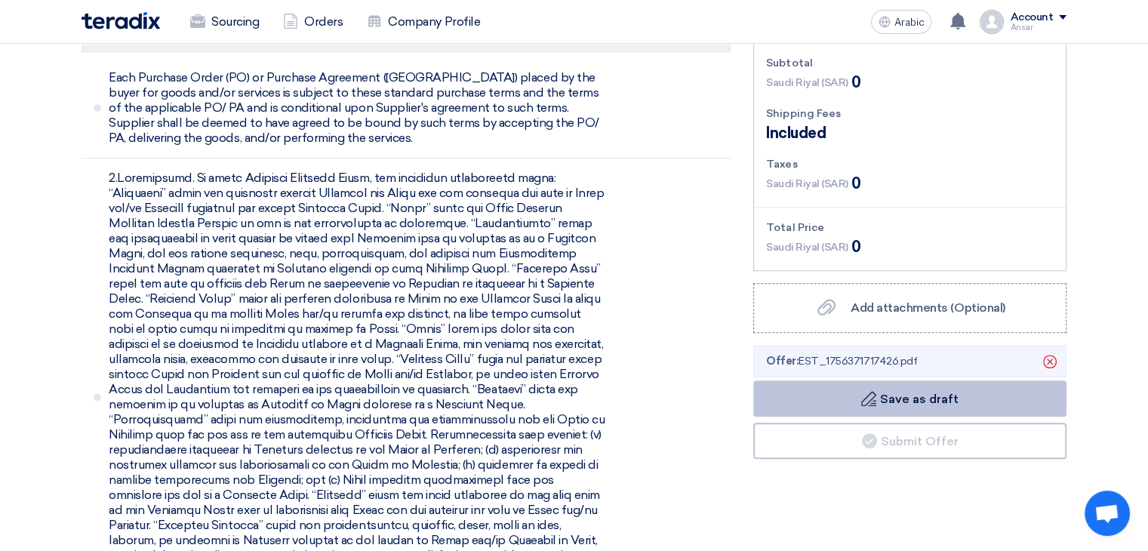
click at [860, 408] on button "Draft Save as draft" at bounding box center [909, 398] width 313 height 36
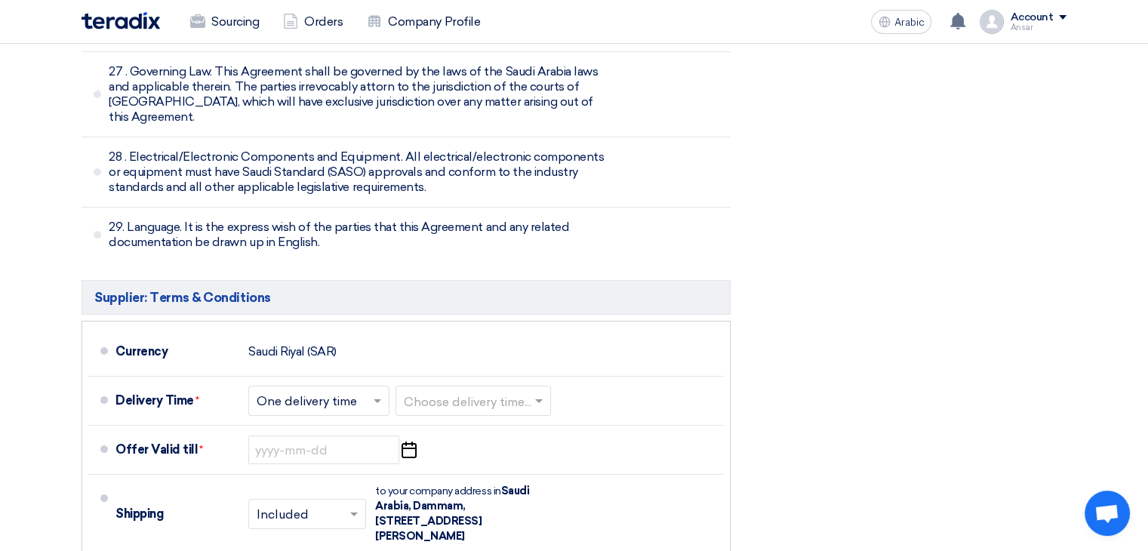
scroll to position [5867, 0]
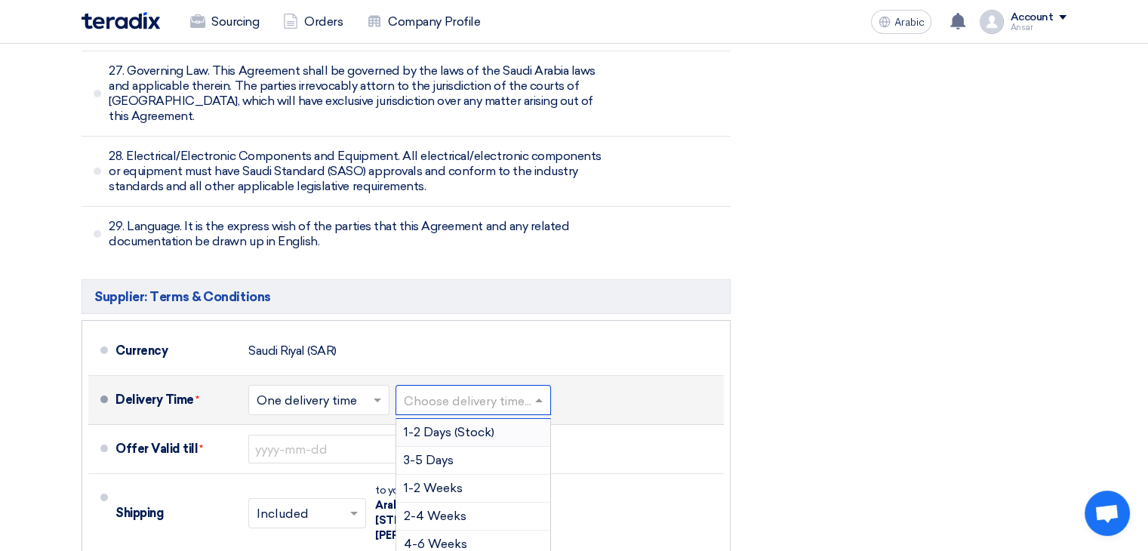
click at [515, 391] on input "text" at bounding box center [474, 402] width 140 height 22
click at [487, 491] on div "3-4 Months" at bounding box center [473, 505] width 154 height 28
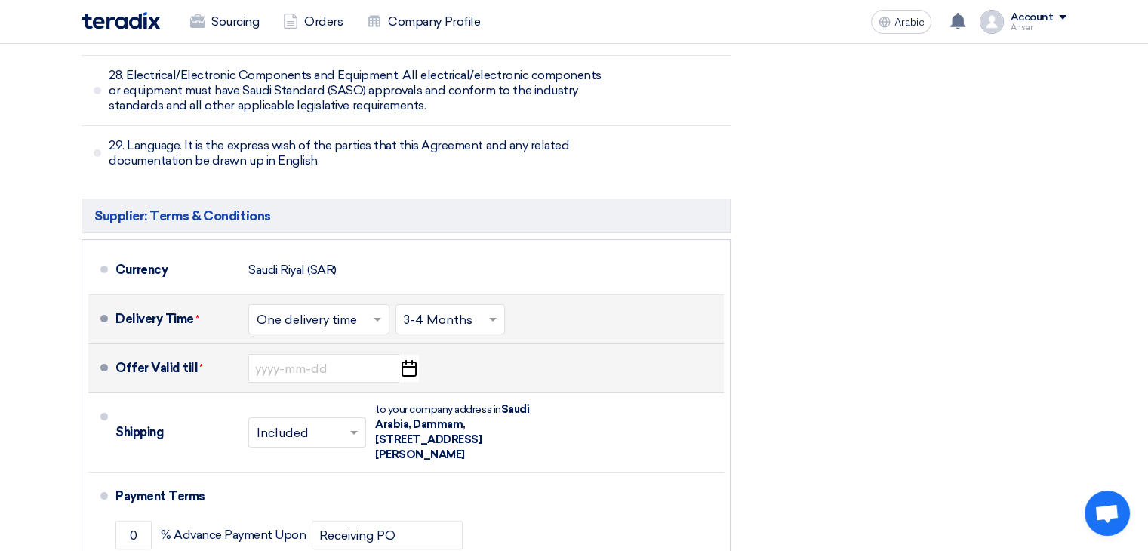
scroll to position [5955, 0]
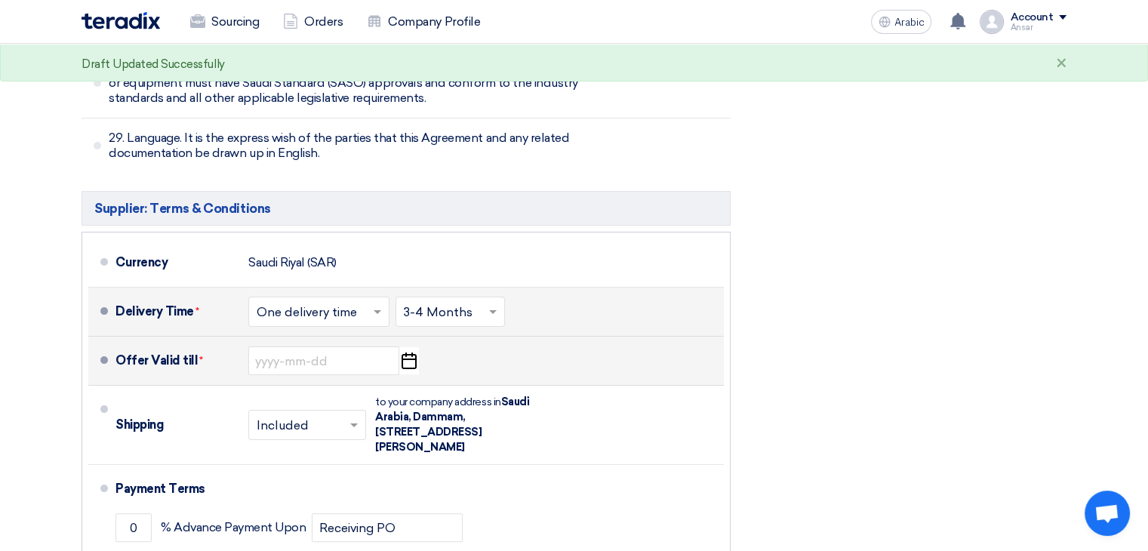
click at [405, 353] on use "button" at bounding box center [409, 361] width 15 height 17
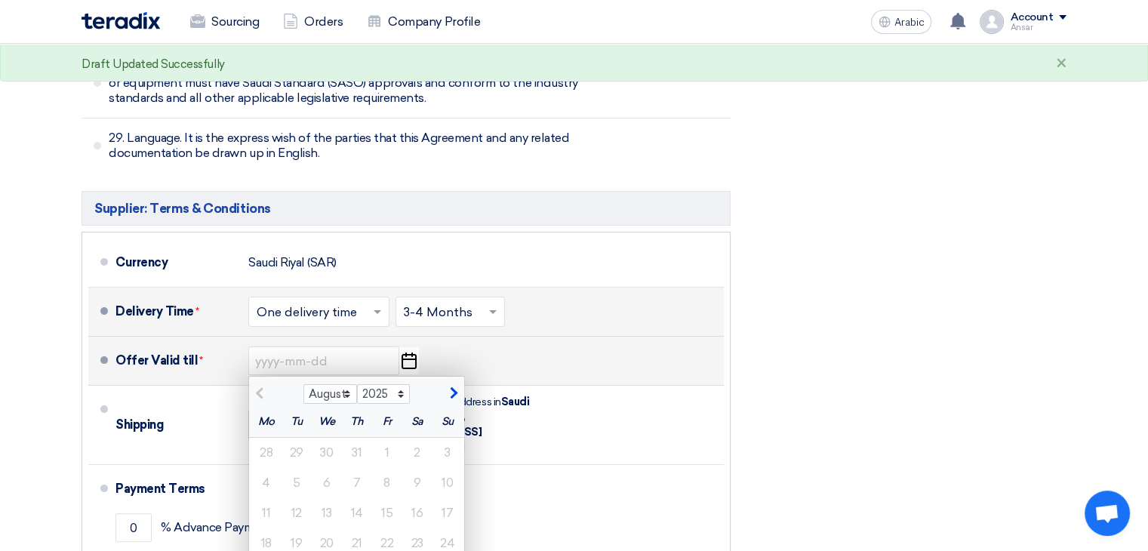
type input "[DATE]"
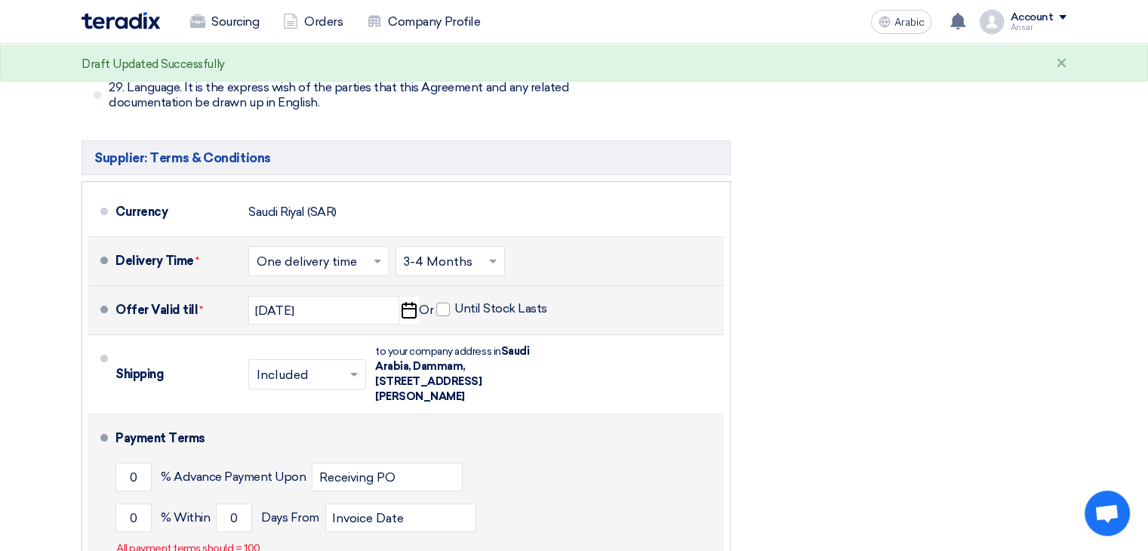
scroll to position [6006, 0]
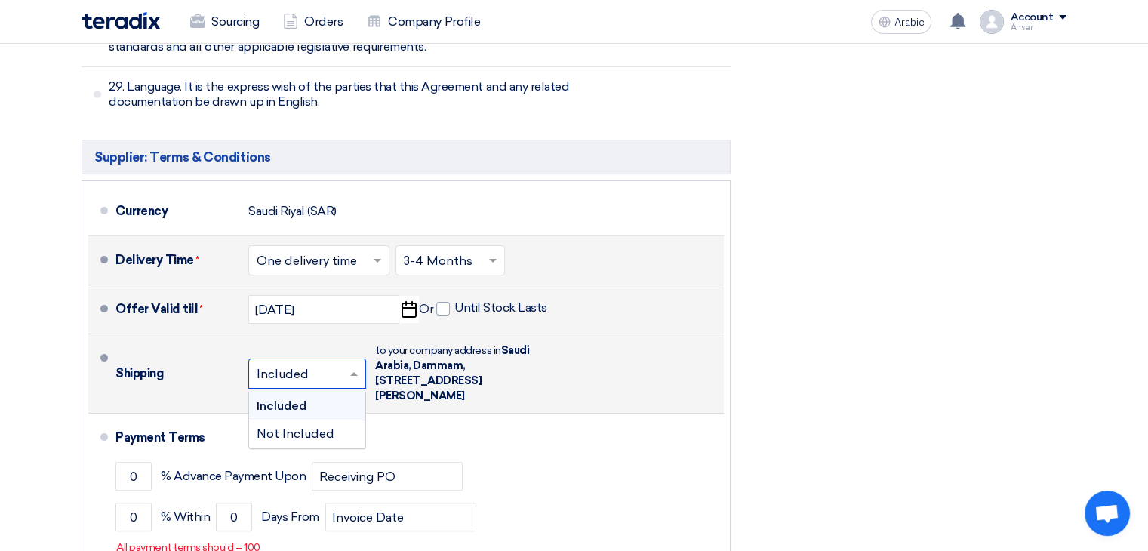
click at [358, 366] on span at bounding box center [356, 373] width 19 height 15
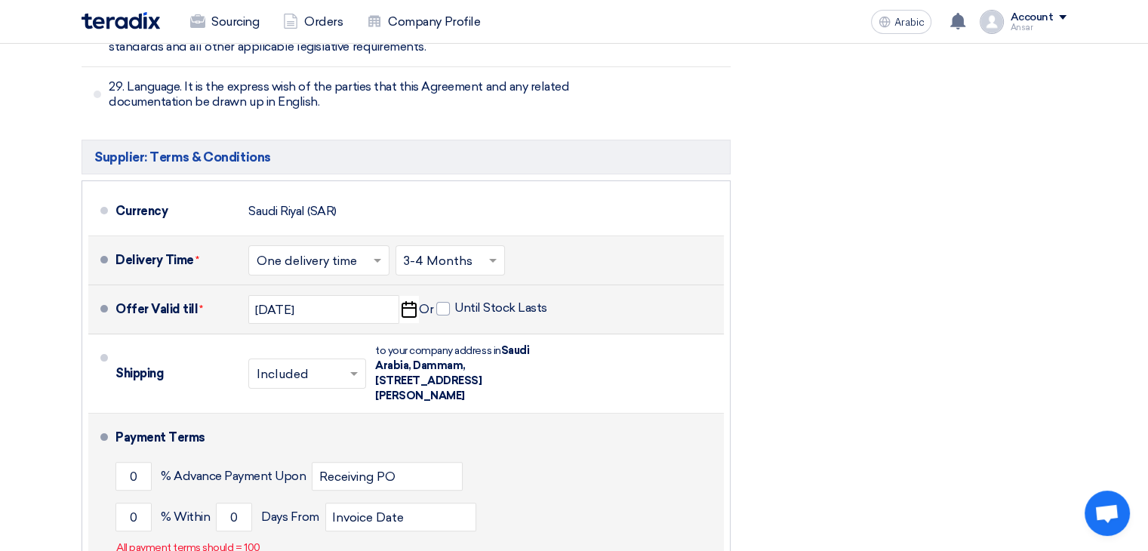
click at [568, 497] on div "0 % [DATE] From Invoice Date" at bounding box center [417, 517] width 602 height 41
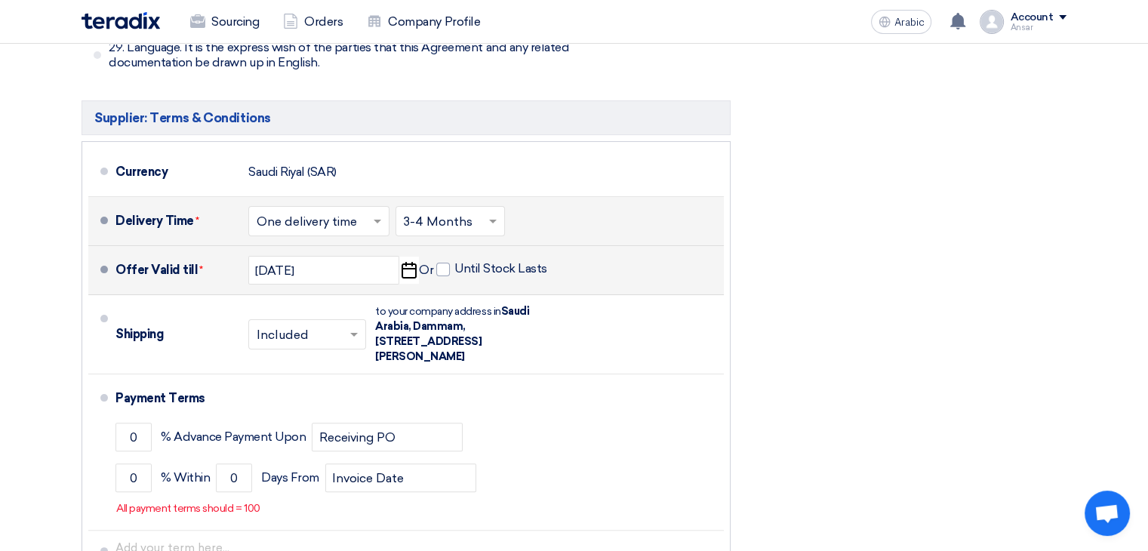
scroll to position [6142, 0]
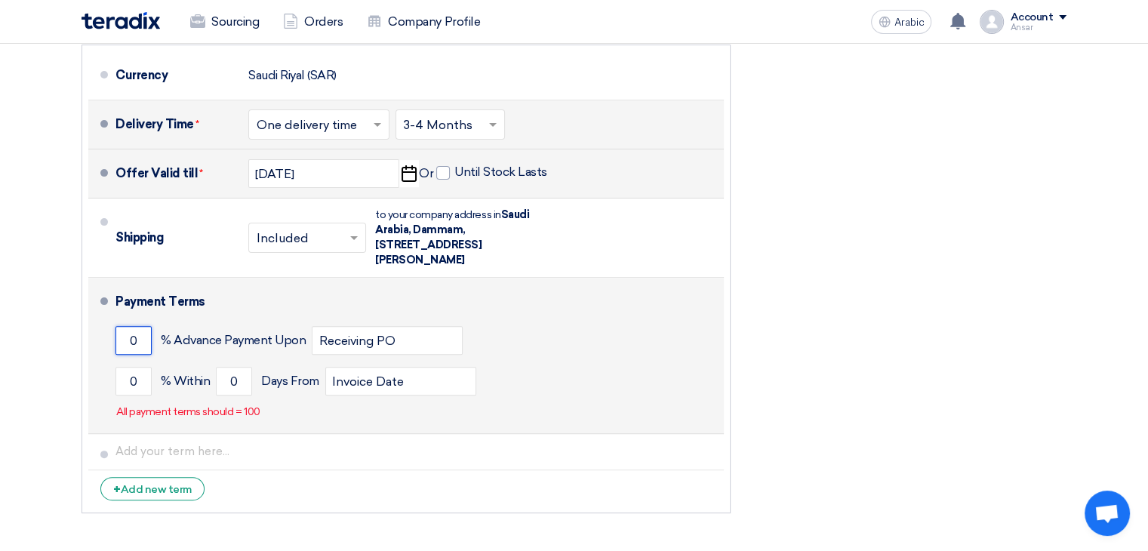
click at [140, 326] on input "0" at bounding box center [134, 340] width 36 height 29
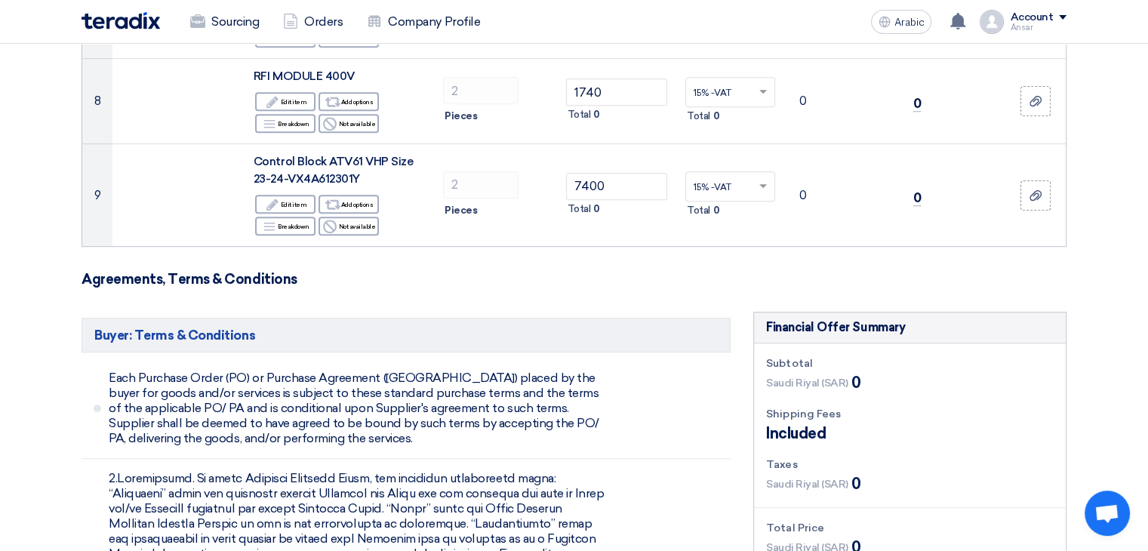
scroll to position [846, 0]
click at [97, 405] on span at bounding box center [98, 409] width 8 height 8
click at [141, 434] on font "Each Purchase Order (PO) or Purchase Agreement ([GEOGRAPHIC_DATA]) placed by th…" at bounding box center [354, 408] width 491 height 75
click at [97, 408] on span at bounding box center [98, 409] width 8 height 8
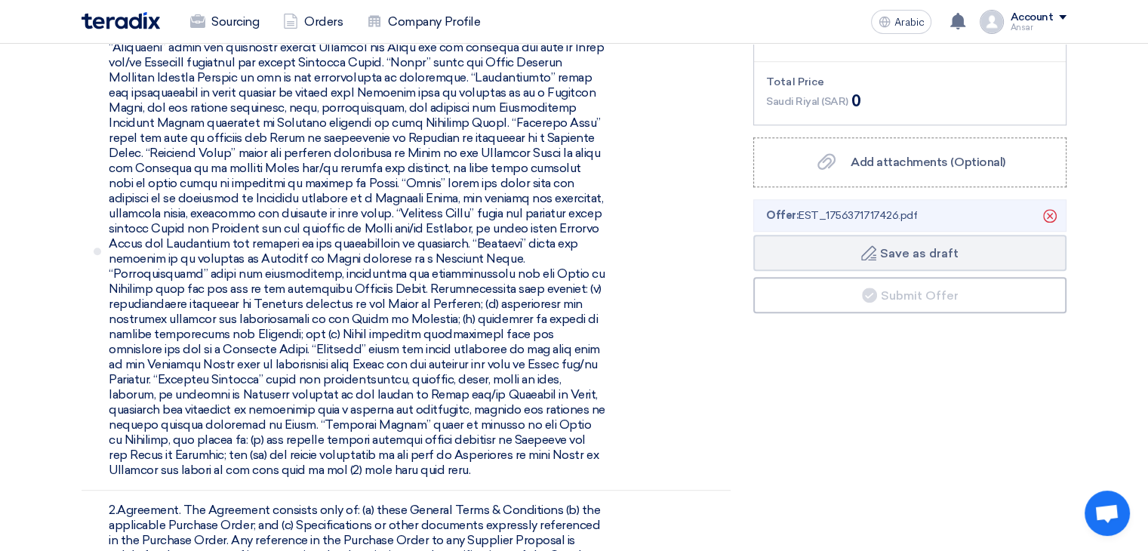
scroll to position [1329, 0]
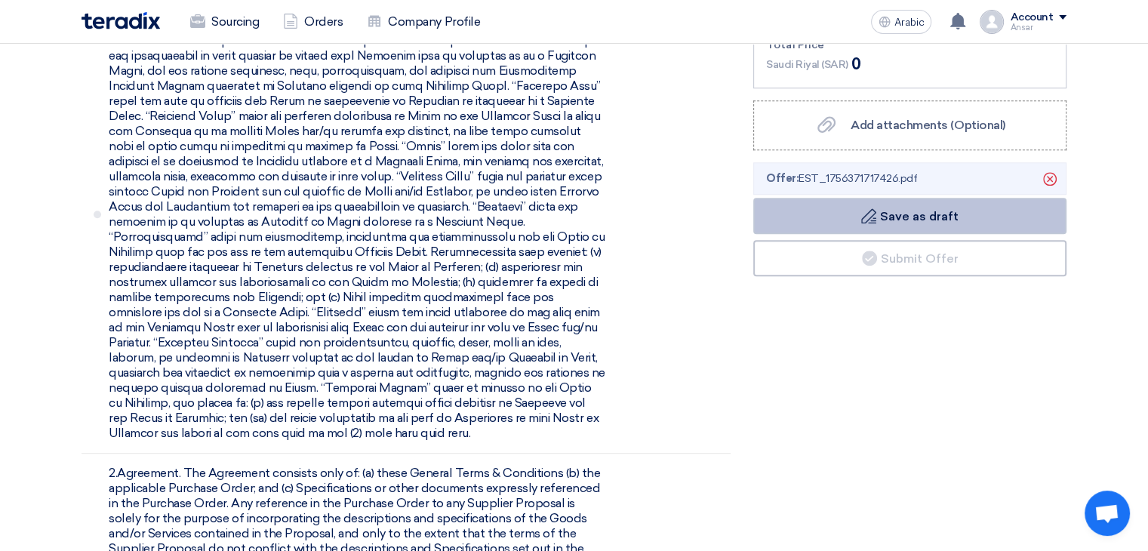
click at [876, 222] on button "Draft Save as draft" at bounding box center [909, 216] width 313 height 36
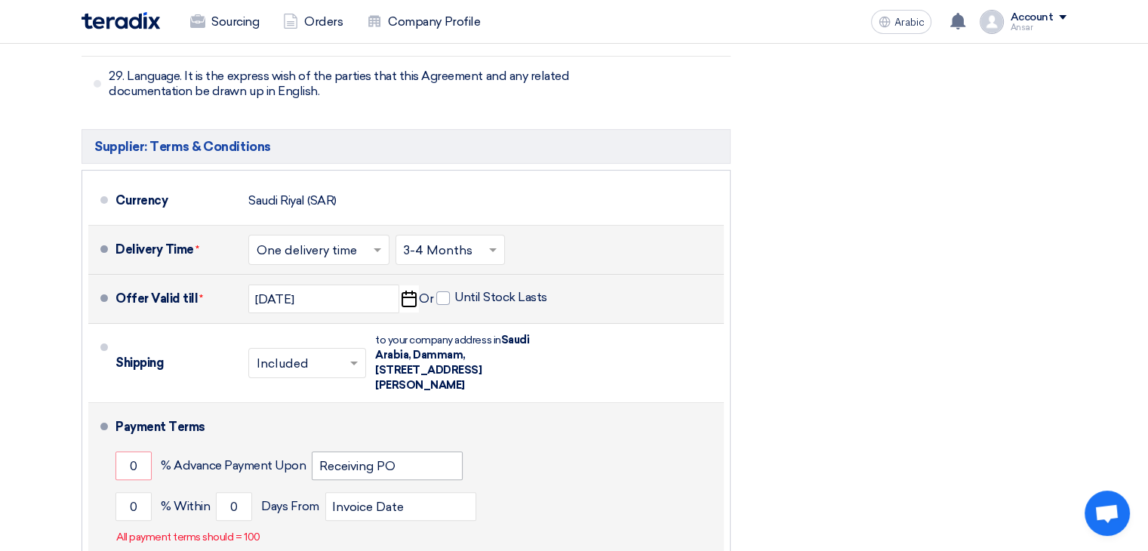
scroll to position [6018, 0]
click at [130, 491] on input "0" at bounding box center [134, 505] width 36 height 29
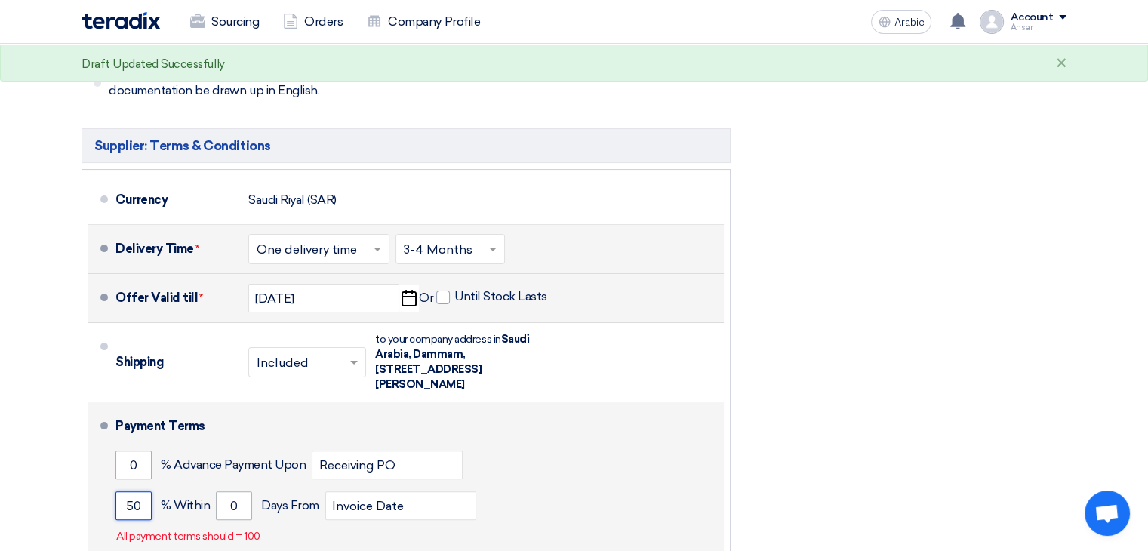
type input "50"
click at [220, 491] on input "0" at bounding box center [234, 505] width 36 height 29
type input "50"
click at [559, 485] on div "50 % [DATE] From Invoice Date" at bounding box center [417, 505] width 602 height 41
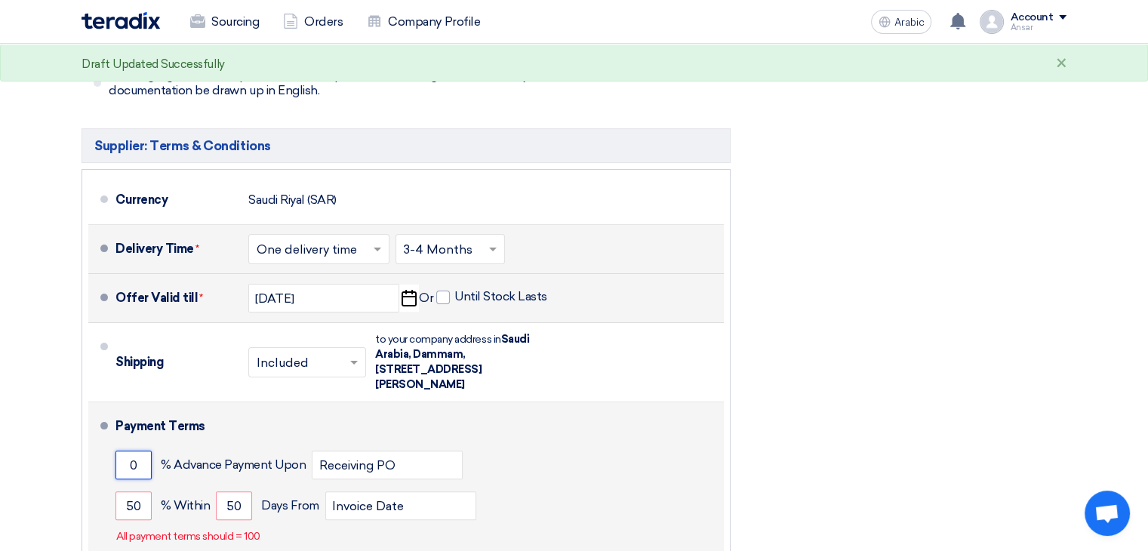
click at [139, 451] on input "0" at bounding box center [134, 465] width 36 height 29
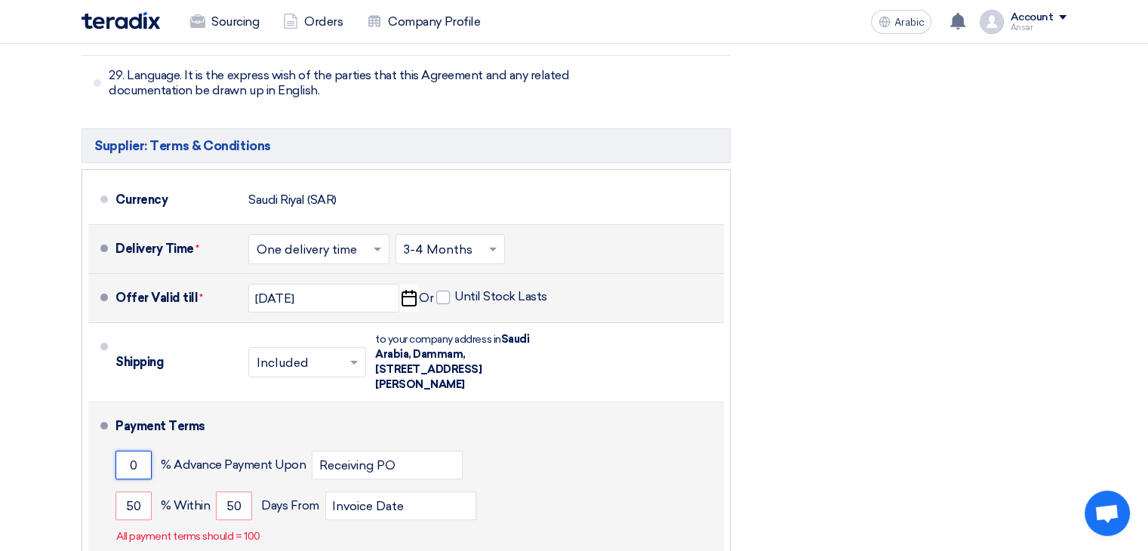
click at [139, 451] on input "0" at bounding box center [134, 465] width 36 height 29
drag, startPoint x: 139, startPoint y: 378, endPoint x: 128, endPoint y: 379, distance: 10.6
click at [128, 451] on input "0" at bounding box center [134, 465] width 36 height 29
click at [568, 445] on div "100 % Advance Payment Upon Receiving PO" at bounding box center [417, 465] width 602 height 41
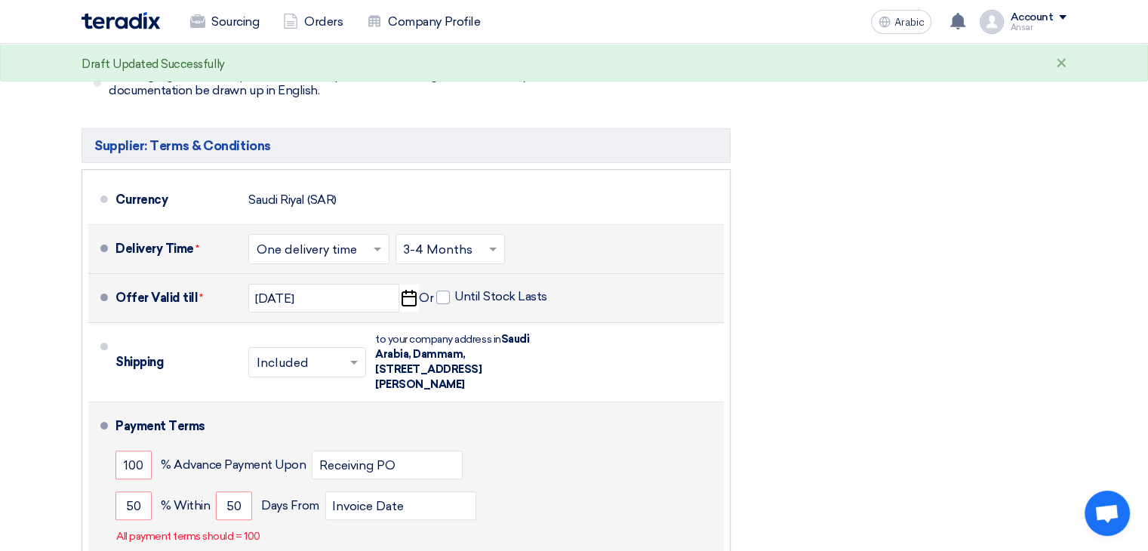
scroll to position [6021, 0]
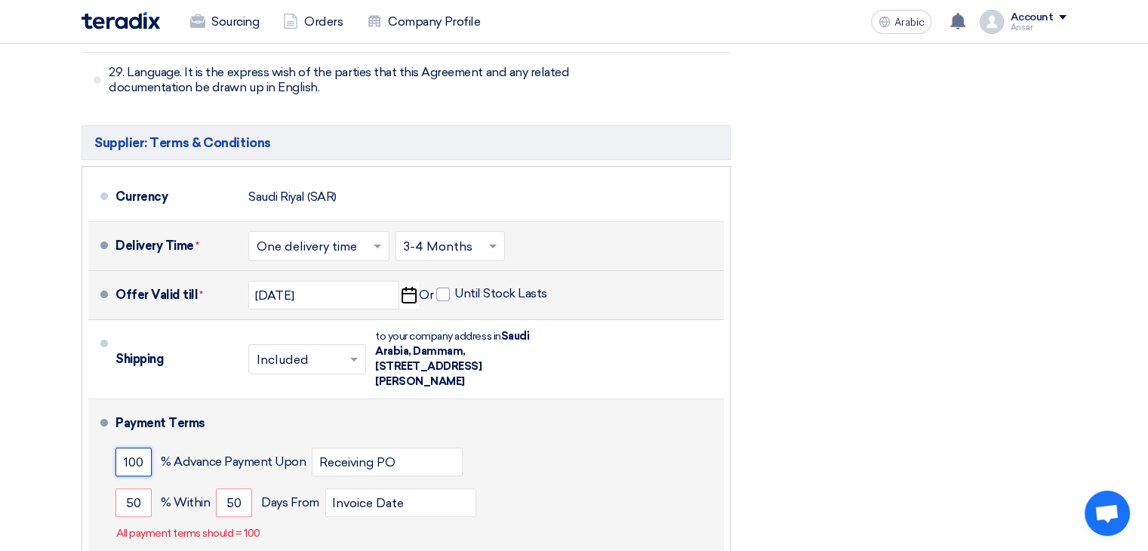
click at [125, 448] on input "100" at bounding box center [134, 462] width 36 height 29
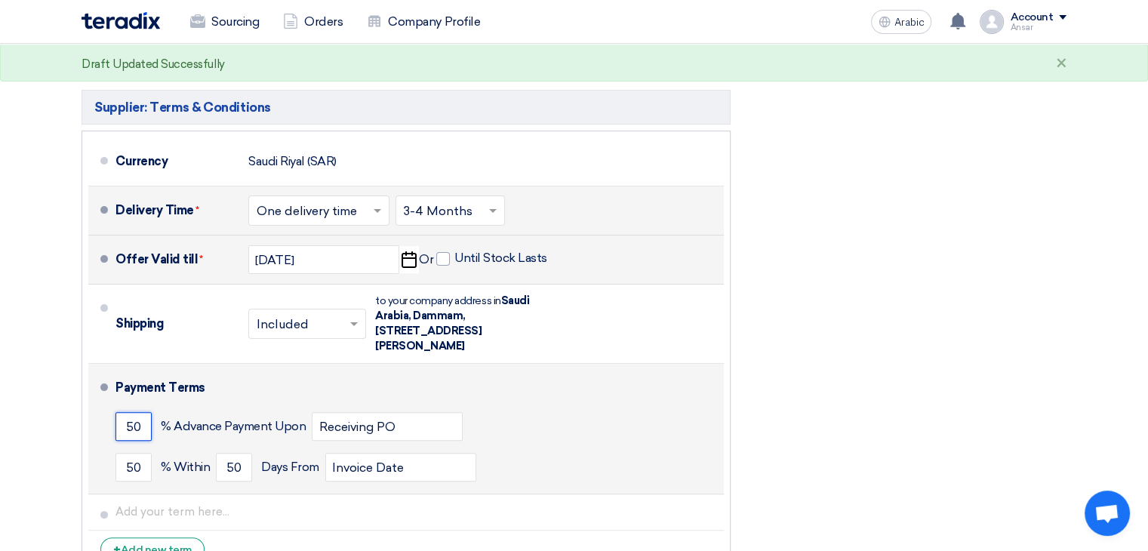
scroll to position [6057, 0]
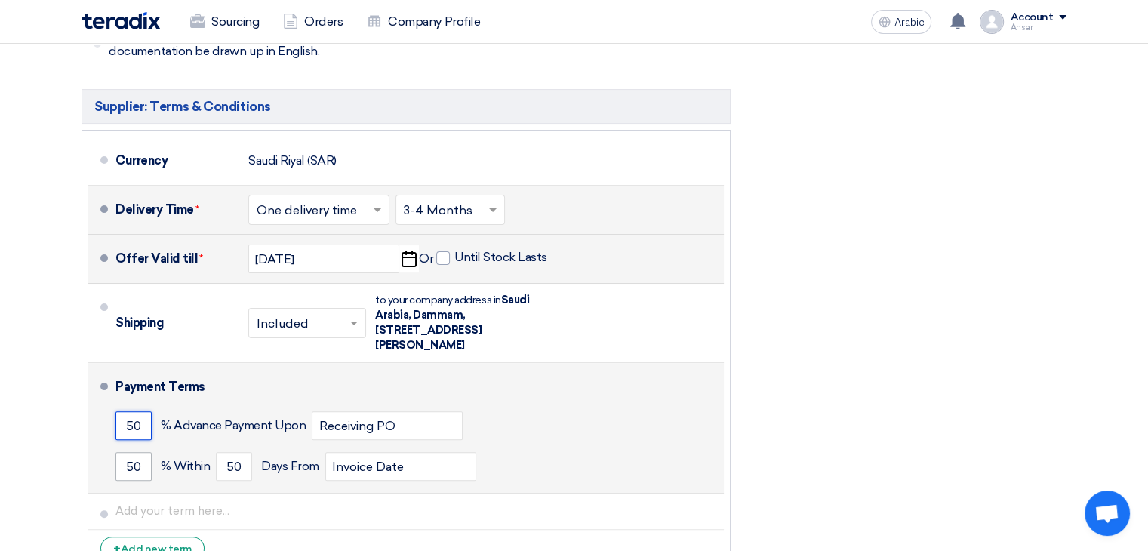
type input "50"
click at [131, 452] on input "50" at bounding box center [134, 466] width 36 height 29
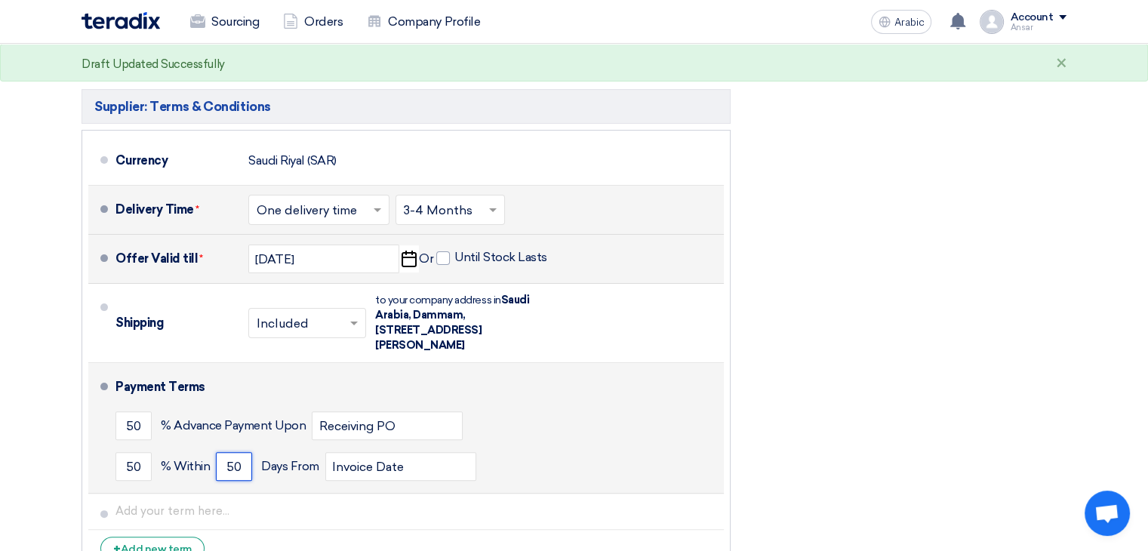
click at [237, 452] on input "50" at bounding box center [234, 466] width 36 height 29
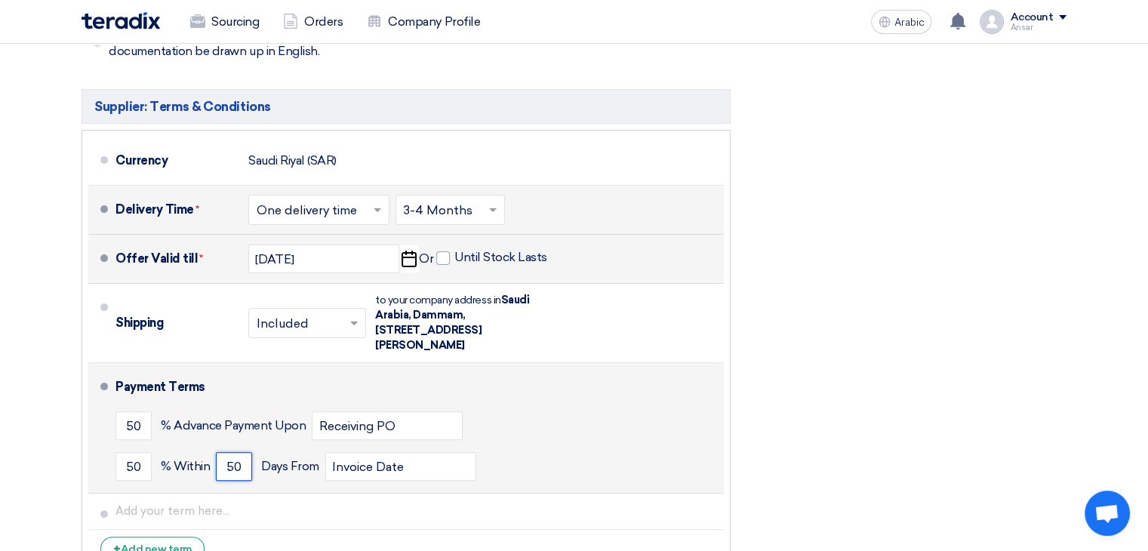
click at [237, 452] on input "50" at bounding box center [234, 466] width 36 height 29
drag, startPoint x: 237, startPoint y: 380, endPoint x: 225, endPoint y: 380, distance: 12.1
click at [225, 452] on input "50" at bounding box center [234, 466] width 36 height 29
type input "0"
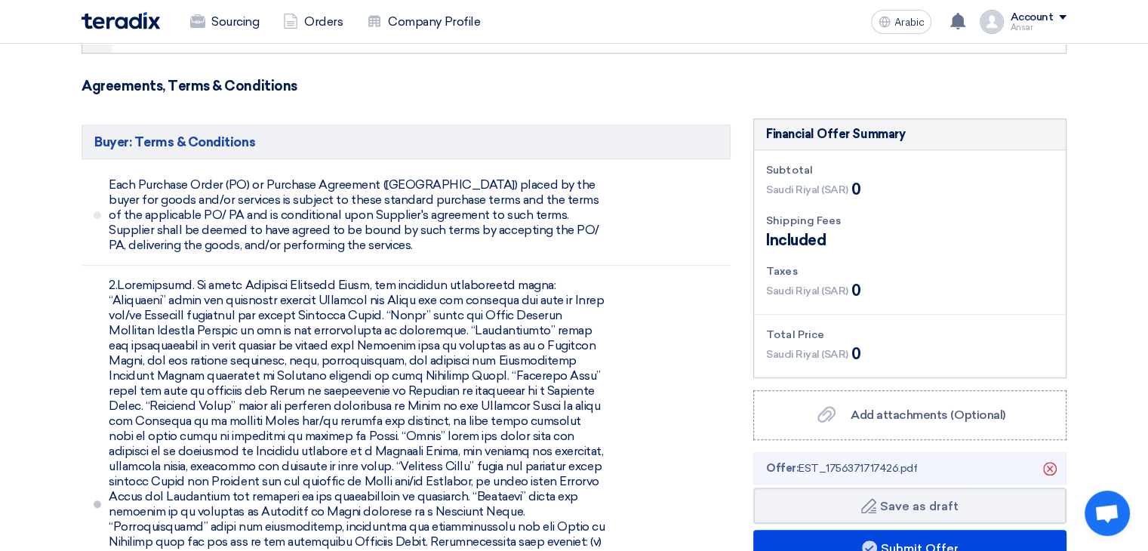
scroll to position [1036, 0]
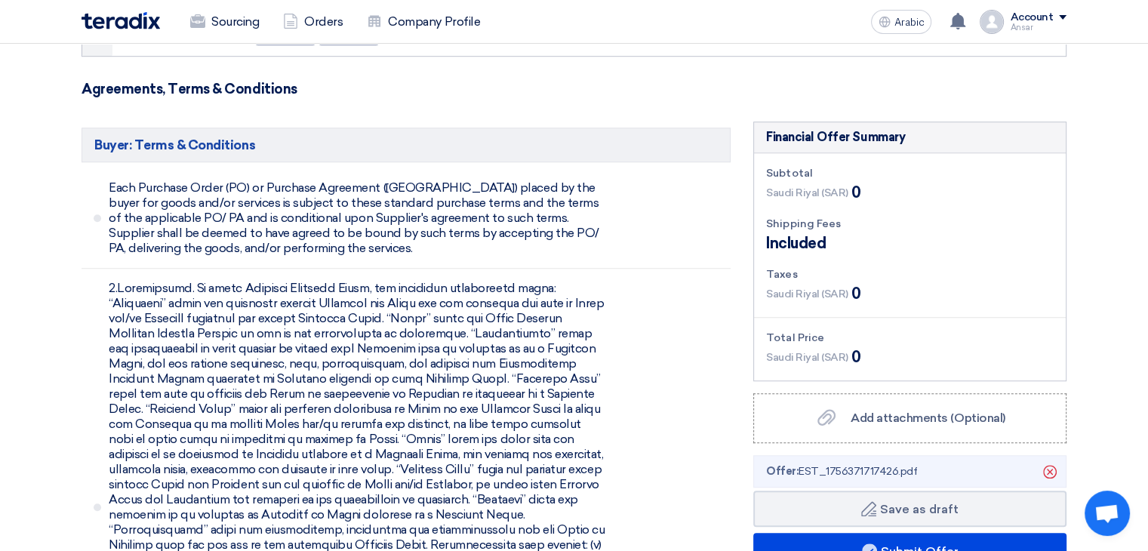
type input "1"
click at [889, 314] on div "Subtotal [GEOGRAPHIC_DATA] (SAR) 0 Shipping Fees Included Taxes [GEOGRAPHIC_DAT…" at bounding box center [910, 266] width 312 height 227
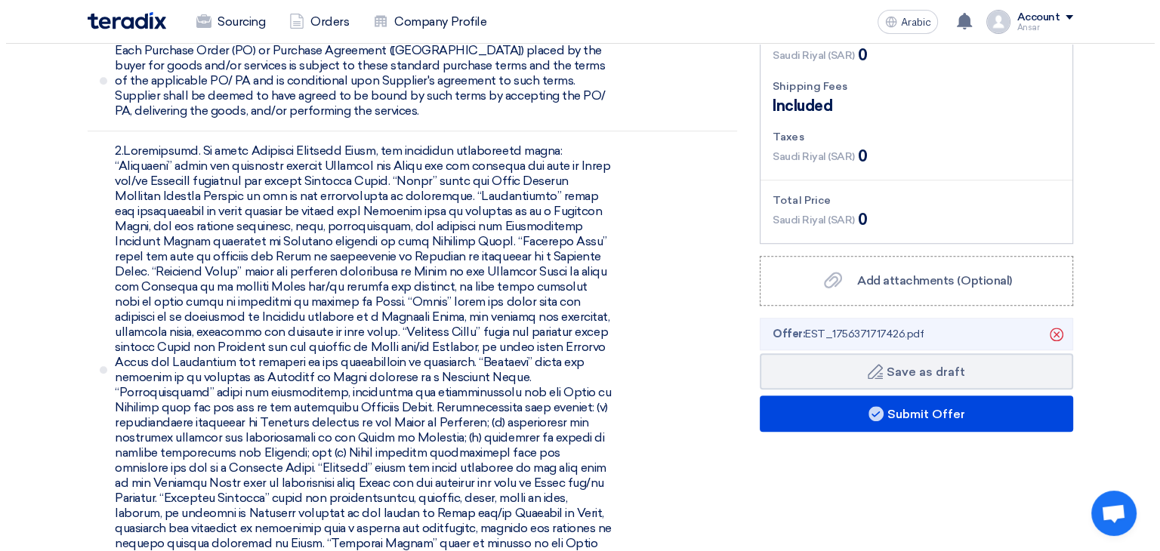
scroll to position [1167, 0]
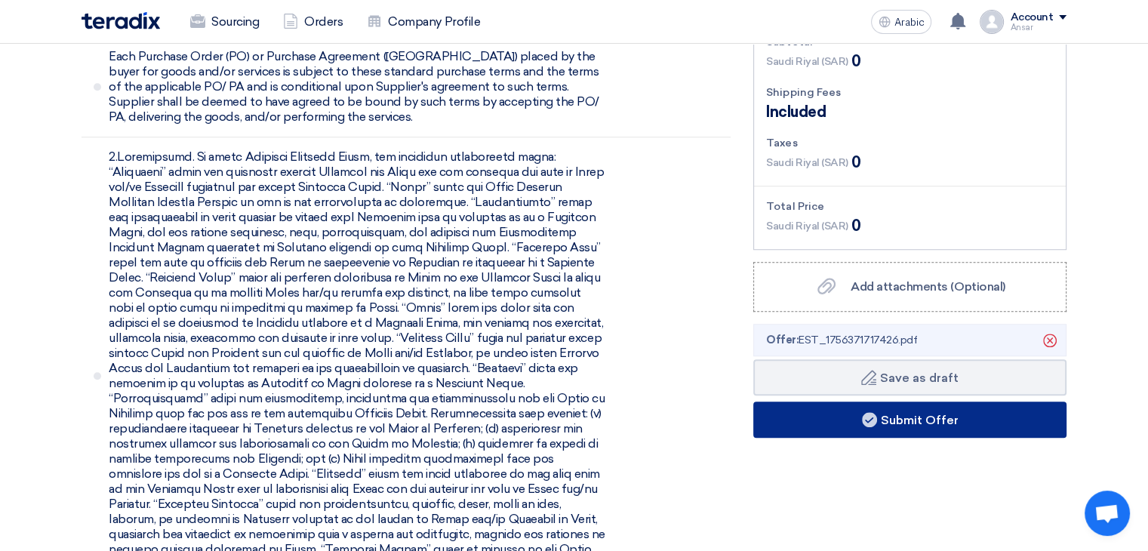
click at [855, 428] on button "Submit Offer" at bounding box center [909, 420] width 313 height 36
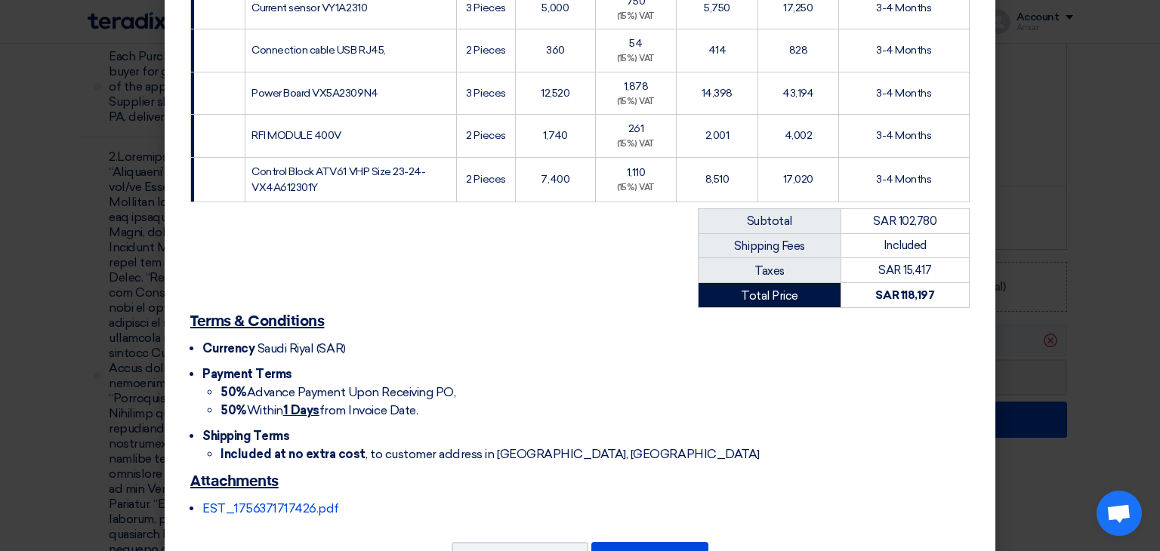
scroll to position [534, 0]
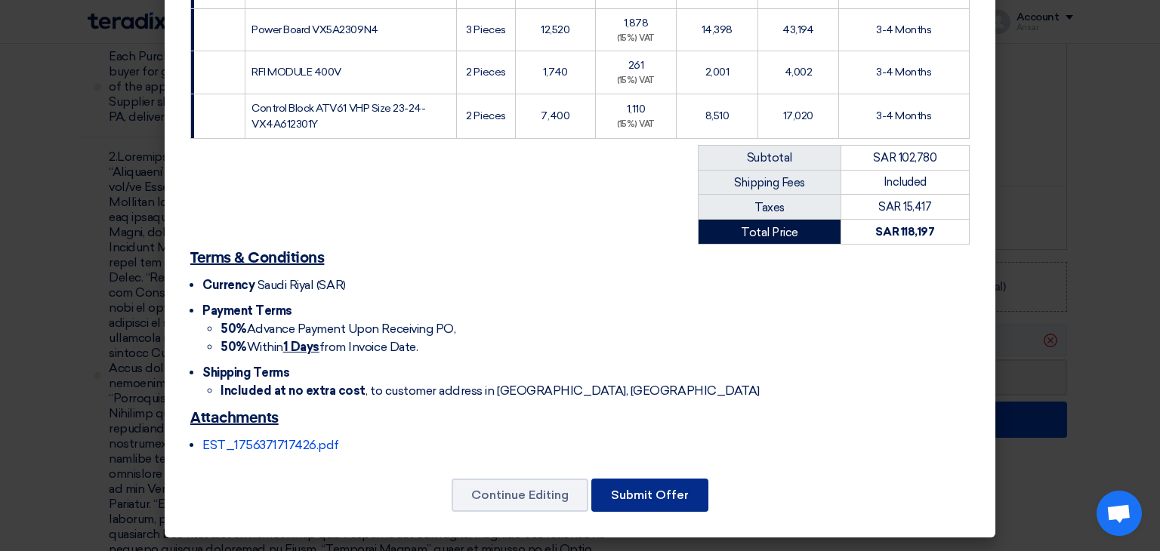
click at [667, 493] on font "Submit Offer" at bounding box center [650, 495] width 78 height 14
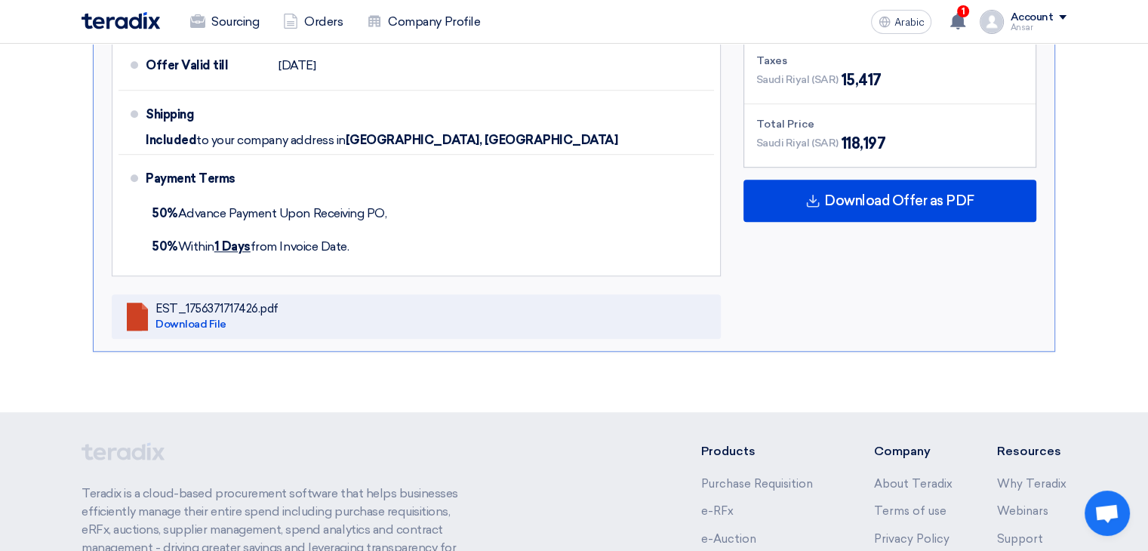
scroll to position [1141, 0]
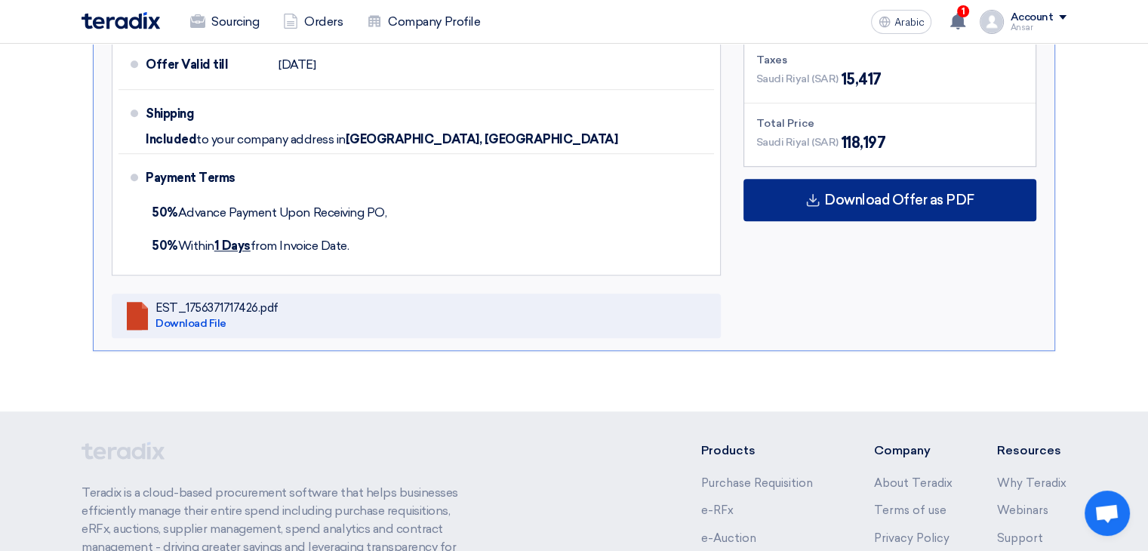
click at [965, 181] on div "Download Offer as PDF" at bounding box center [890, 200] width 293 height 42
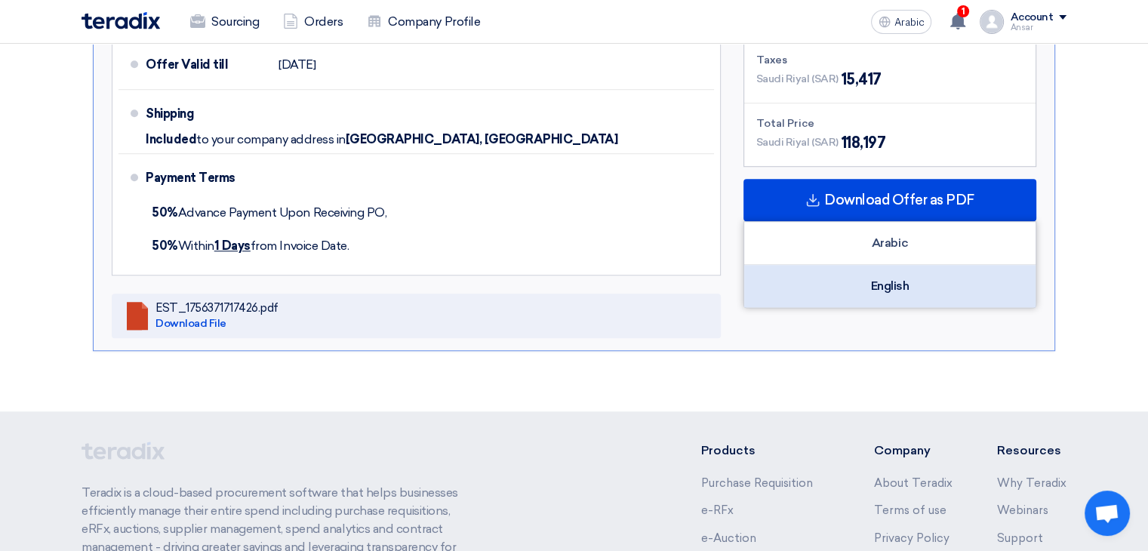
click at [967, 266] on div "English" at bounding box center [889, 286] width 291 height 42
